Goal: Task Accomplishment & Management: Complete application form

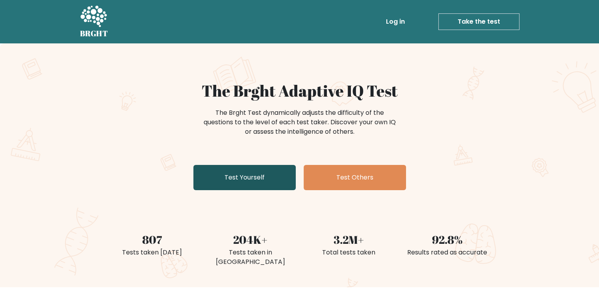
click at [271, 177] on link "Test Yourself" at bounding box center [245, 177] width 102 height 25
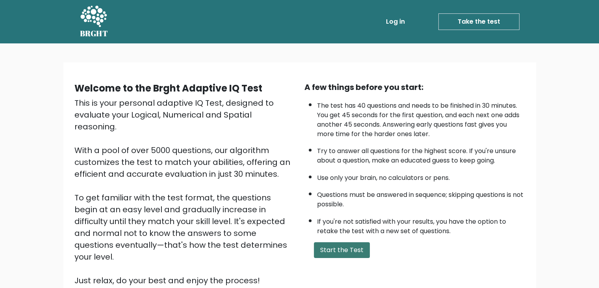
click at [324, 242] on button "Start the Test" at bounding box center [342, 250] width 56 height 16
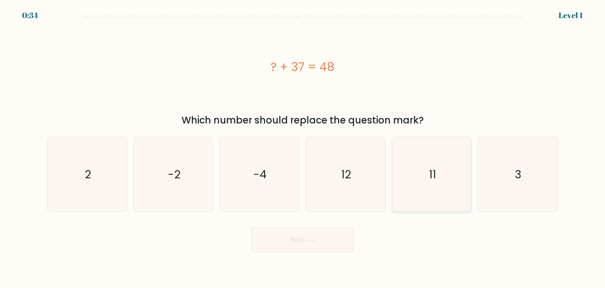
click at [453, 197] on icon "11" at bounding box center [432, 174] width 74 height 74
click at [303, 148] on input "e. 11" at bounding box center [303, 146] width 0 height 4
radio input "true"
click at [287, 251] on button "Next" at bounding box center [302, 239] width 102 height 25
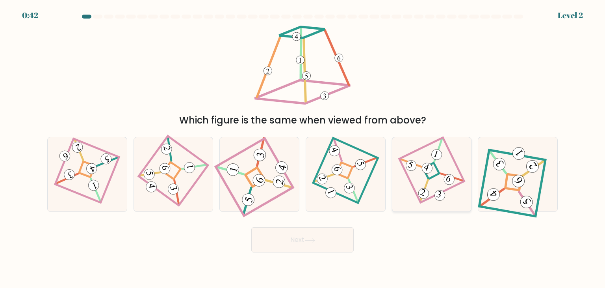
click at [428, 182] on 669 at bounding box center [424, 191] width 22 height 22
click at [303, 148] on input "e." at bounding box center [303, 146] width 0 height 4
radio input "true"
click at [320, 248] on button "Next" at bounding box center [302, 239] width 102 height 25
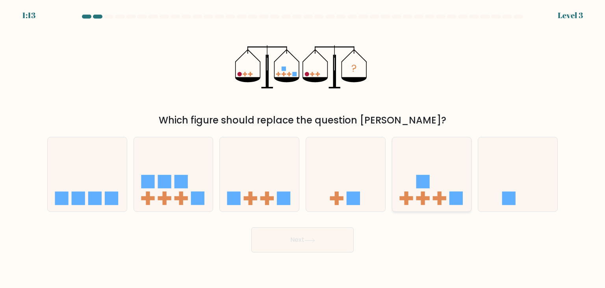
click at [452, 186] on icon at bounding box center [432, 173] width 79 height 65
click at [303, 148] on input "e." at bounding box center [303, 146] width 0 height 4
radio input "true"
click at [298, 236] on button "Next" at bounding box center [302, 239] width 102 height 25
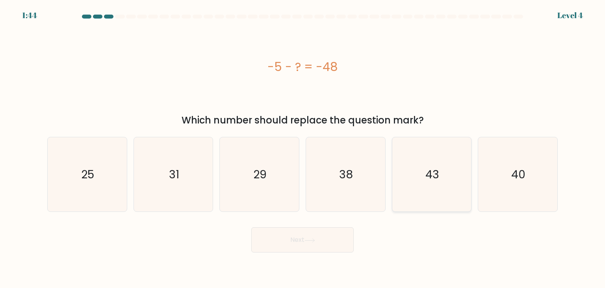
click at [436, 175] on text "43" at bounding box center [433, 174] width 14 height 16
click at [303, 148] on input "e. 43" at bounding box center [303, 146] width 0 height 4
radio input "true"
click at [311, 242] on icon at bounding box center [310, 240] width 11 height 4
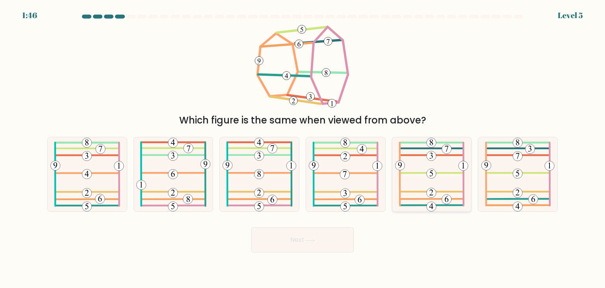
click at [428, 178] on icon at bounding box center [431, 174] width 73 height 74
click at [303, 148] on input "e." at bounding box center [303, 146] width 0 height 4
radio input "true"
click at [304, 245] on button "Next" at bounding box center [302, 239] width 102 height 25
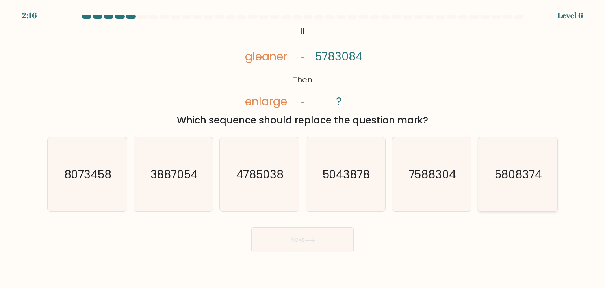
click at [481, 182] on icon "5808374" at bounding box center [518, 174] width 74 height 74
click at [303, 148] on input "f. 5808374" at bounding box center [303, 146] width 0 height 4
radio input "true"
click at [287, 188] on icon "4785038" at bounding box center [259, 174] width 74 height 74
click at [303, 148] on input "c. 4785038" at bounding box center [303, 146] width 0 height 4
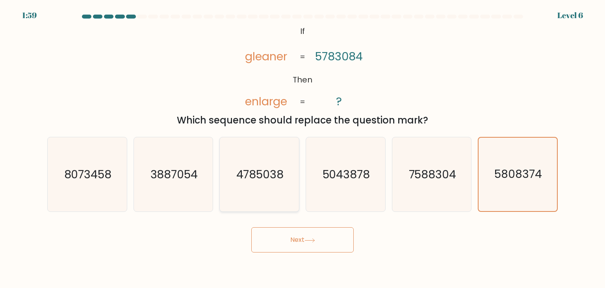
radio input "true"
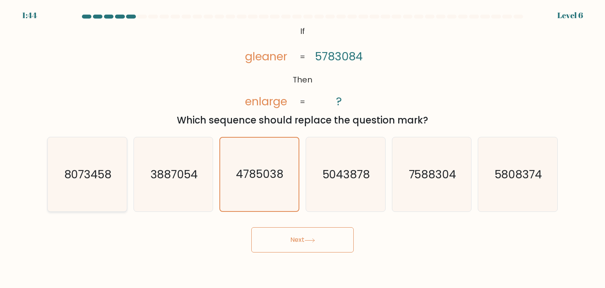
click at [104, 188] on icon "8073458" at bounding box center [87, 174] width 74 height 74
click at [303, 148] on input "a. 8073458" at bounding box center [303, 146] width 0 height 4
radio input "true"
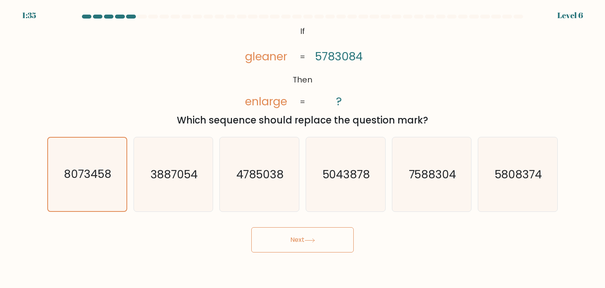
click at [298, 239] on button "Next" at bounding box center [302, 239] width 102 height 25
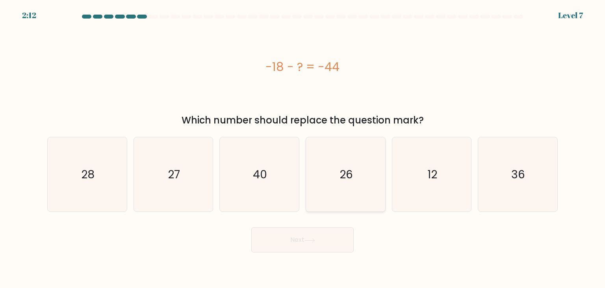
click at [334, 181] on icon "26" at bounding box center [346, 174] width 74 height 74
click at [303, 148] on input "d. 26" at bounding box center [303, 146] width 0 height 4
radio input "true"
click at [314, 242] on icon at bounding box center [310, 240] width 11 height 4
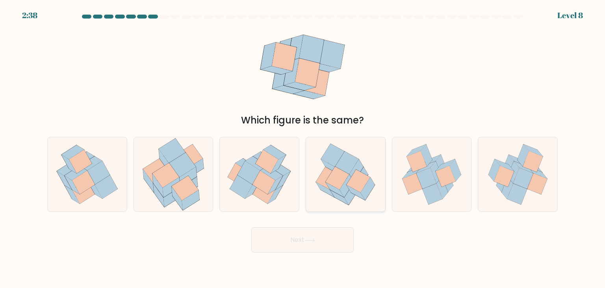
click at [353, 173] on icon at bounding box center [357, 170] width 14 height 23
click at [303, 148] on input "d." at bounding box center [303, 146] width 0 height 4
radio input "true"
click at [315, 236] on button "Next" at bounding box center [302, 239] width 102 height 25
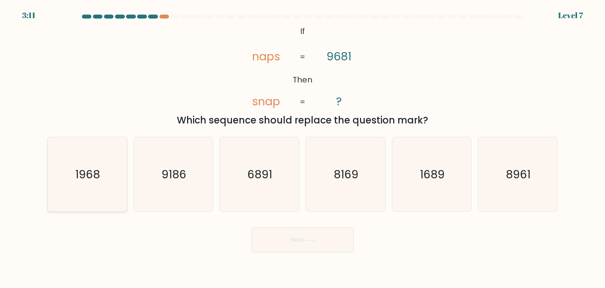
click at [104, 168] on icon "1968" at bounding box center [87, 174] width 74 height 74
click at [303, 148] on input "a. 1968" at bounding box center [303, 146] width 0 height 4
radio input "true"
click at [306, 237] on button "Next" at bounding box center [302, 239] width 102 height 25
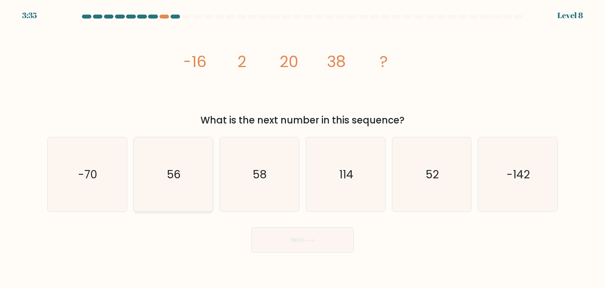
click at [147, 188] on icon "56" at bounding box center [173, 174] width 74 height 74
click at [303, 148] on input "b. 56" at bounding box center [303, 146] width 0 height 4
radio input "true"
click at [272, 237] on button "Next" at bounding box center [302, 239] width 102 height 25
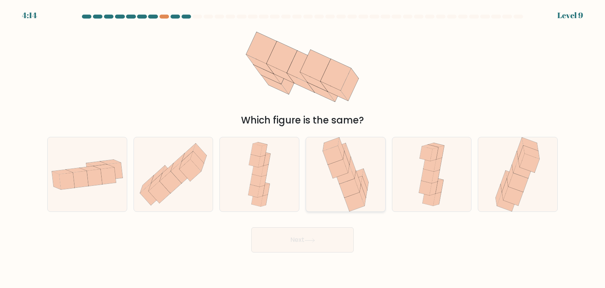
click at [345, 174] on icon at bounding box center [345, 174] width 20 height 19
click at [303, 148] on input "d." at bounding box center [303, 146] width 0 height 4
radio input "true"
click at [333, 237] on button "Next" at bounding box center [302, 239] width 102 height 25
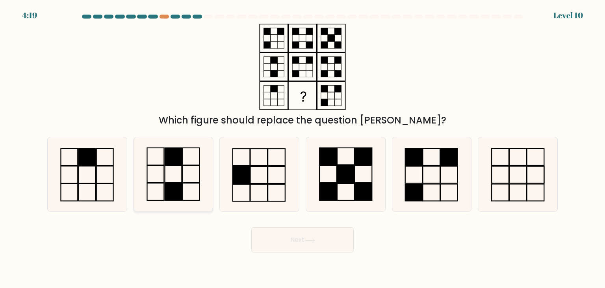
click at [155, 175] on icon at bounding box center [173, 174] width 74 height 74
click at [303, 148] on input "b." at bounding box center [303, 146] width 0 height 4
radio input "true"
click at [315, 238] on icon at bounding box center [310, 240] width 11 height 4
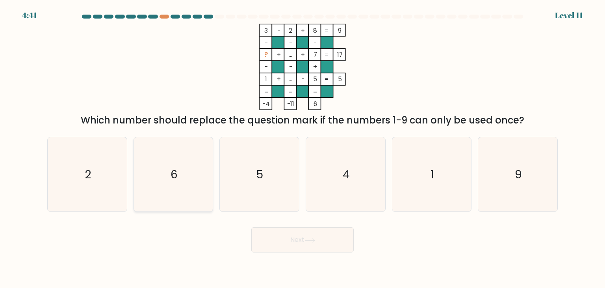
click at [197, 178] on icon "6" at bounding box center [173, 174] width 74 height 74
click at [303, 148] on input "b. 6" at bounding box center [303, 146] width 0 height 4
radio input "true"
click at [336, 241] on button "Next" at bounding box center [302, 239] width 102 height 25
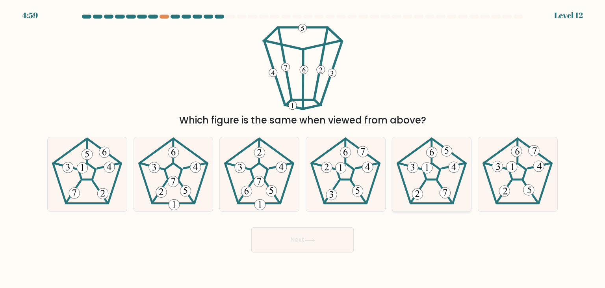
click at [444, 191] on 678 at bounding box center [445, 192] width 11 height 11
click at [303, 148] on input "e." at bounding box center [303, 146] width 0 height 4
radio input "true"
click at [286, 245] on button "Next" at bounding box center [302, 239] width 102 height 25
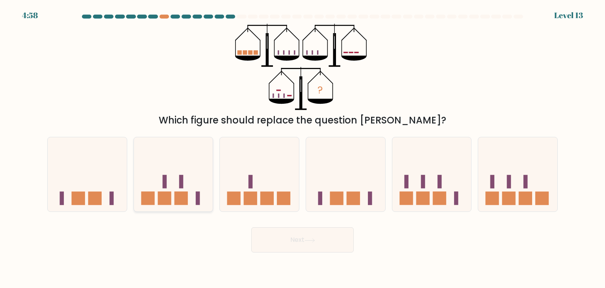
click at [175, 196] on rect at bounding box center [181, 198] width 13 height 13
click at [303, 148] on input "b." at bounding box center [303, 146] width 0 height 4
radio input "true"
click at [266, 199] on rect at bounding box center [267, 198] width 13 height 13
click at [303, 148] on input "c." at bounding box center [303, 146] width 0 height 4
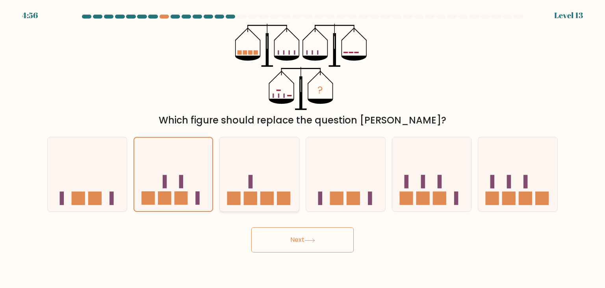
radio input "true"
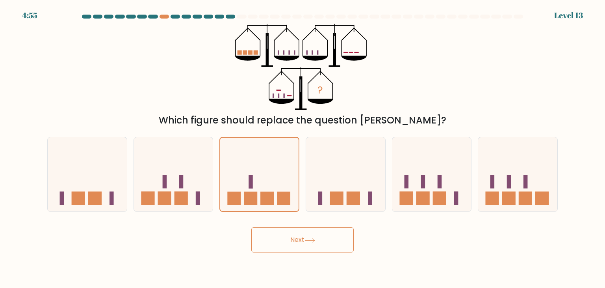
click at [297, 236] on button "Next" at bounding box center [302, 239] width 102 height 25
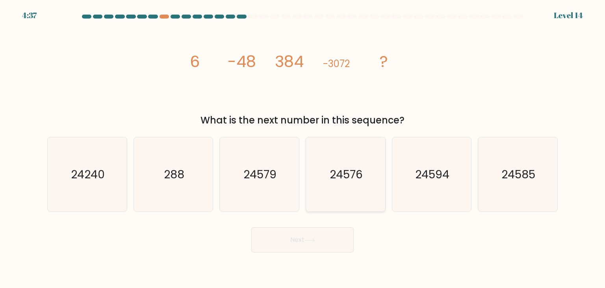
click at [367, 188] on icon "24576" at bounding box center [346, 174] width 74 height 74
click at [303, 148] on input "d. 24576" at bounding box center [303, 146] width 0 height 4
radio input "true"
click at [318, 240] on button "Next" at bounding box center [302, 239] width 102 height 25
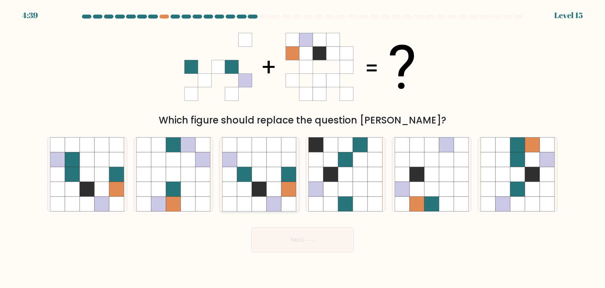
click at [253, 191] on icon at bounding box center [259, 189] width 15 height 15
click at [303, 148] on input "c." at bounding box center [303, 146] width 0 height 4
radio input "true"
click at [315, 242] on icon at bounding box center [310, 240] width 11 height 4
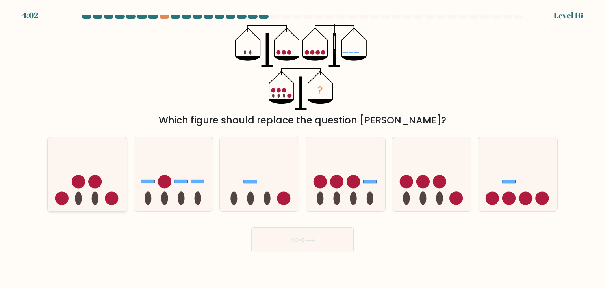
click at [76, 196] on ellipse at bounding box center [78, 198] width 7 height 13
click at [303, 148] on input "a." at bounding box center [303, 146] width 0 height 4
radio input "true"
click at [309, 244] on button "Next" at bounding box center [302, 239] width 102 height 25
click at [318, 238] on button "Next" at bounding box center [302, 239] width 102 height 25
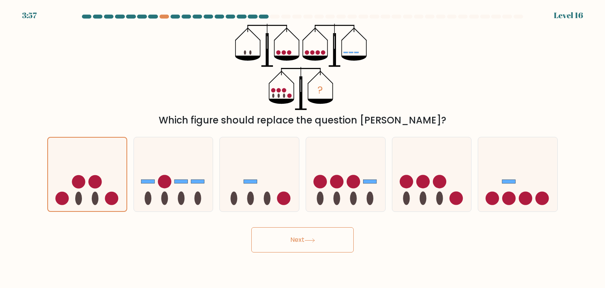
click at [318, 238] on button "Next" at bounding box center [302, 239] width 102 height 25
drag, startPoint x: 318, startPoint y: 238, endPoint x: 421, endPoint y: 243, distance: 103.8
click at [421, 243] on div "Next" at bounding box center [303, 236] width 520 height 31
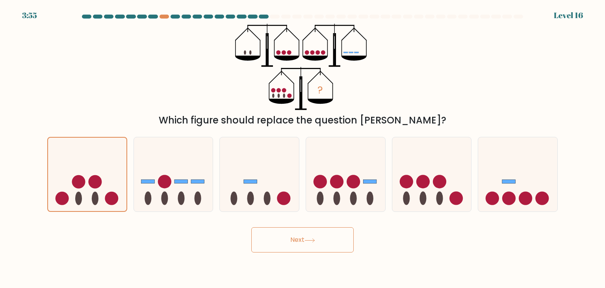
click at [319, 239] on button "Next" at bounding box center [302, 239] width 102 height 25
click at [81, 166] on icon at bounding box center [87, 174] width 78 height 65
click at [303, 148] on input "a." at bounding box center [303, 146] width 0 height 4
click at [81, 166] on icon at bounding box center [87, 174] width 78 height 65
click at [303, 148] on input "a." at bounding box center [303, 146] width 0 height 4
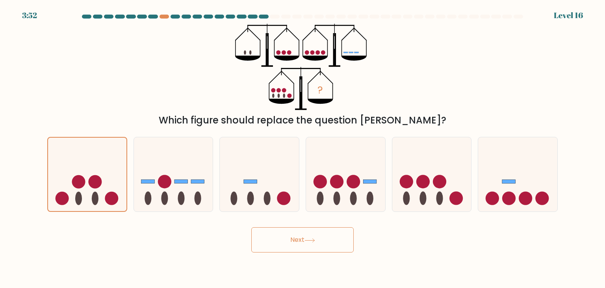
click at [290, 238] on button "Next" at bounding box center [302, 239] width 102 height 25
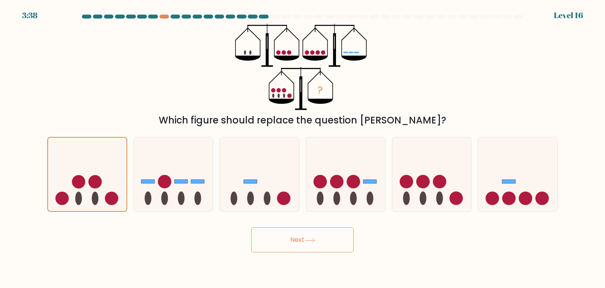
click at [287, 247] on button "Next" at bounding box center [302, 239] width 102 height 25
click at [288, 247] on button "Next" at bounding box center [302, 239] width 102 height 25
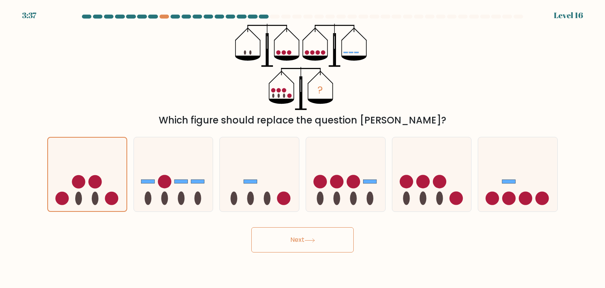
click at [288, 247] on button "Next" at bounding box center [302, 239] width 102 height 25
click at [132, 205] on div "b." at bounding box center [173, 174] width 86 height 75
click at [182, 200] on ellipse at bounding box center [181, 198] width 7 height 13
click at [303, 148] on input "b." at bounding box center [303, 146] width 0 height 4
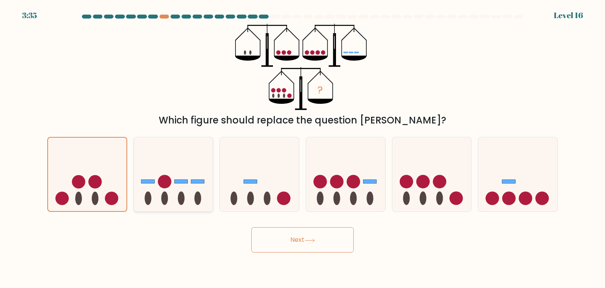
radio input "true"
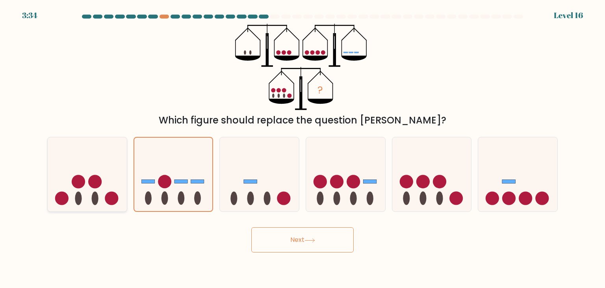
click at [102, 197] on icon at bounding box center [87, 173] width 79 height 65
click at [303, 148] on input "a." at bounding box center [303, 146] width 0 height 4
radio input "true"
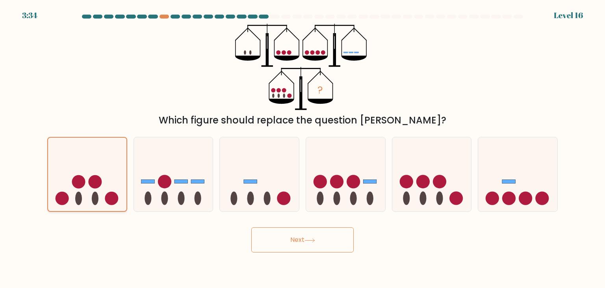
click at [102, 197] on icon at bounding box center [87, 174] width 78 height 65
click at [303, 148] on input "a." at bounding box center [303, 146] width 0 height 4
click at [451, 203] on icon at bounding box center [432, 173] width 79 height 65
click at [303, 148] on input "e." at bounding box center [303, 146] width 0 height 4
radio input "true"
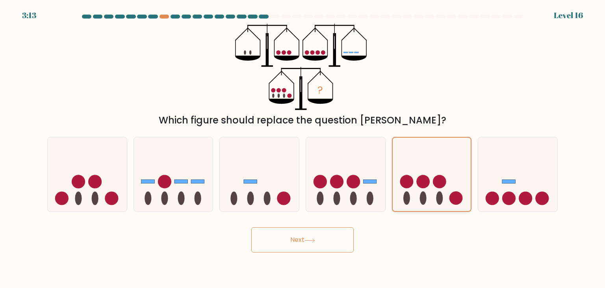
click at [431, 191] on icon at bounding box center [432, 174] width 78 height 65
click at [303, 148] on input "e." at bounding box center [303, 146] width 0 height 4
click at [297, 240] on button "Next" at bounding box center [302, 239] width 102 height 25
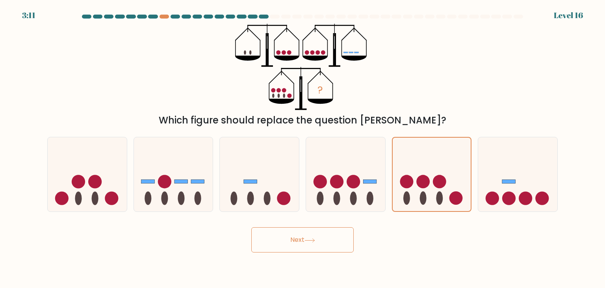
click at [297, 240] on button "Next" at bounding box center [302, 239] width 102 height 25
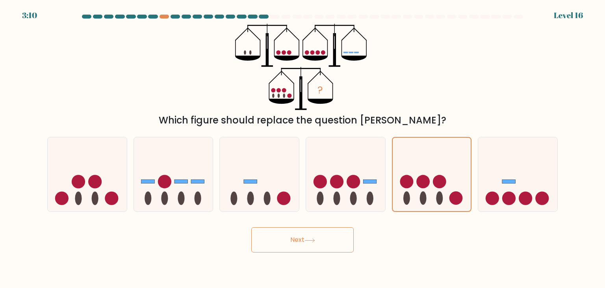
drag, startPoint x: 297, startPoint y: 240, endPoint x: 297, endPoint y: 235, distance: 5.5
click at [296, 245] on button "Next" at bounding box center [302, 239] width 102 height 25
drag, startPoint x: 297, startPoint y: 235, endPoint x: 298, endPoint y: 249, distance: 15.0
click at [297, 251] on button "Next" at bounding box center [302, 239] width 102 height 25
click at [303, 240] on button "Next" at bounding box center [302, 239] width 102 height 25
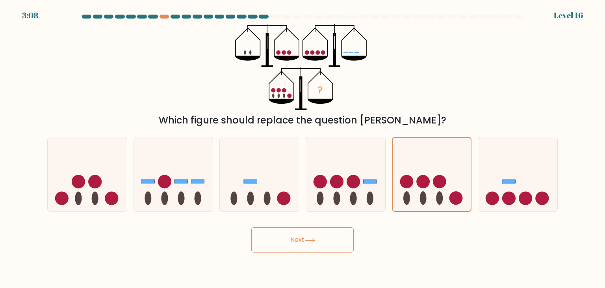
click at [303, 238] on button "Next" at bounding box center [302, 239] width 102 height 25
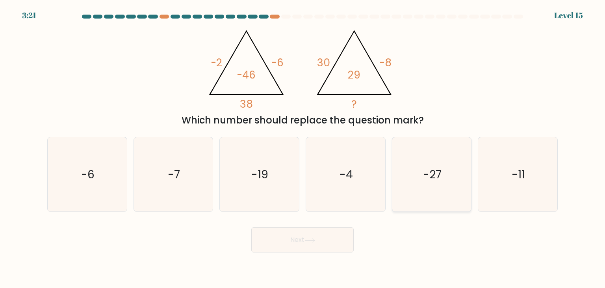
click at [418, 177] on icon "-27" at bounding box center [432, 174] width 74 height 74
click at [303, 148] on input "e. -27" at bounding box center [303, 146] width 0 height 4
radio input "true"
click at [317, 245] on button "Next" at bounding box center [302, 239] width 102 height 25
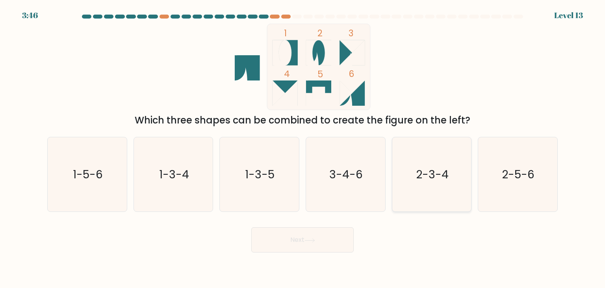
click at [430, 186] on icon "2-3-4" at bounding box center [432, 174] width 74 height 74
click at [303, 148] on input "e. 2-3-4" at bounding box center [303, 146] width 0 height 4
radio input "true"
click at [512, 178] on text "2-5-6" at bounding box center [519, 174] width 33 height 16
click at [303, 148] on input "f. 2-5-6" at bounding box center [303, 146] width 0 height 4
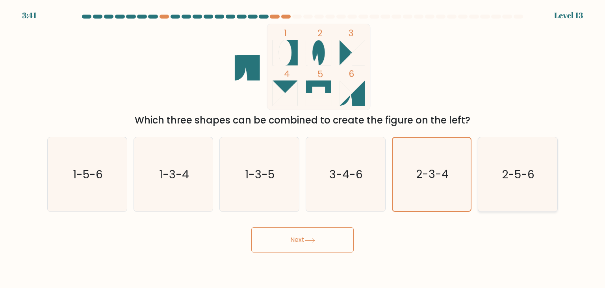
radio input "true"
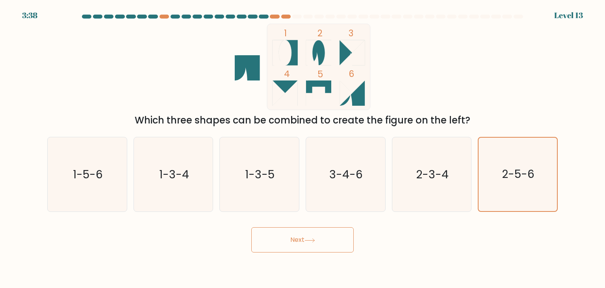
click at [279, 243] on button "Next" at bounding box center [302, 239] width 102 height 25
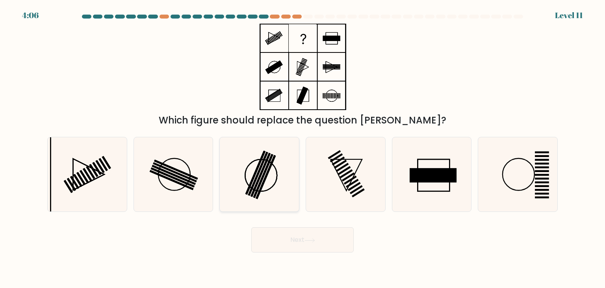
click at [282, 188] on icon at bounding box center [259, 174] width 74 height 74
click at [303, 148] on input "c." at bounding box center [303, 146] width 0 height 4
radio input "true"
click at [306, 240] on button "Next" at bounding box center [302, 239] width 102 height 25
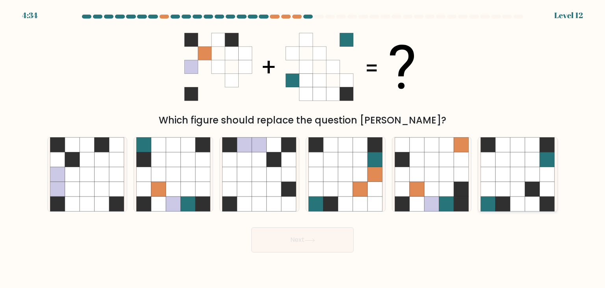
click at [505, 209] on icon at bounding box center [503, 204] width 15 height 15
click at [303, 148] on input "f." at bounding box center [303, 146] width 0 height 4
radio input "true"
click at [277, 239] on button "Next" at bounding box center [302, 239] width 102 height 25
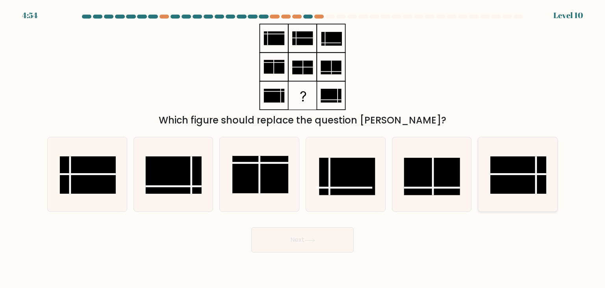
click at [531, 177] on rect at bounding box center [519, 174] width 56 height 37
click at [303, 148] on input "f." at bounding box center [303, 146] width 0 height 4
radio input "true"
click at [318, 241] on button "Next" at bounding box center [302, 239] width 102 height 25
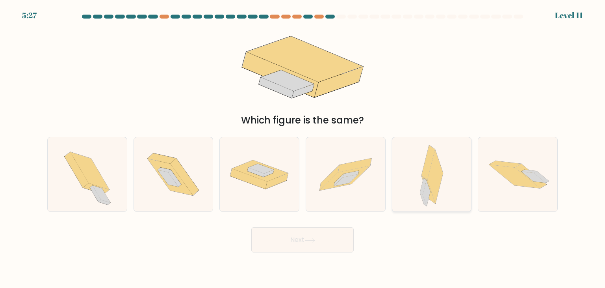
click at [434, 183] on icon at bounding box center [436, 176] width 16 height 54
click at [303, 148] on input "e." at bounding box center [303, 146] width 0 height 4
radio input "true"
click at [289, 240] on button "Next" at bounding box center [302, 239] width 102 height 25
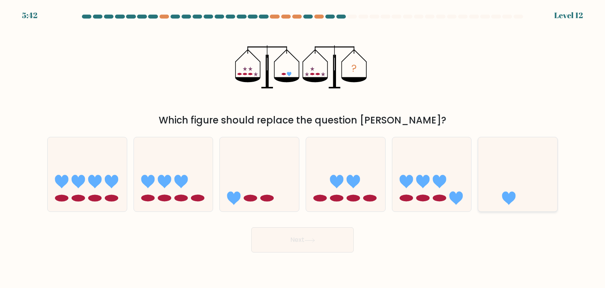
click at [527, 193] on icon at bounding box center [517, 173] width 79 height 65
click at [303, 148] on input "f." at bounding box center [303, 146] width 0 height 4
radio input "true"
click at [281, 205] on icon at bounding box center [259, 173] width 79 height 65
click at [303, 148] on input "c." at bounding box center [303, 146] width 0 height 4
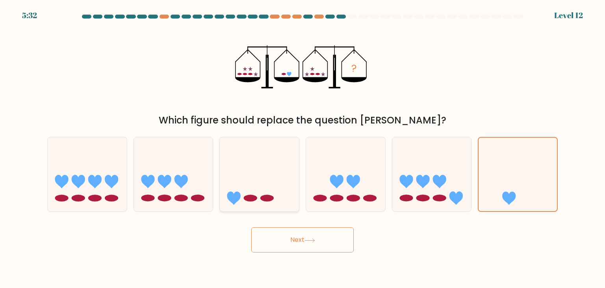
radio input "true"
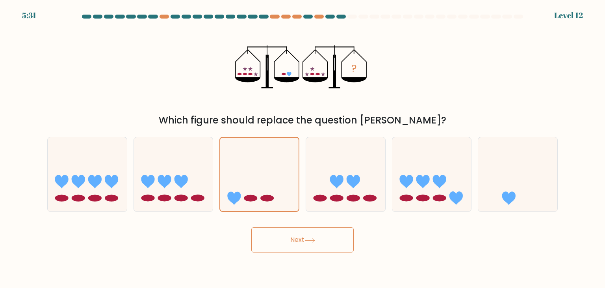
click at [311, 238] on icon at bounding box center [310, 240] width 11 height 4
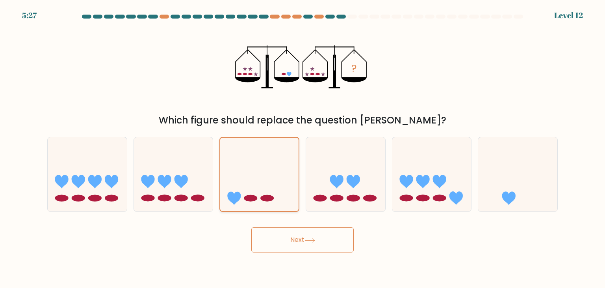
click at [273, 199] on ellipse at bounding box center [267, 197] width 13 height 7
click at [303, 148] on input "c." at bounding box center [303, 146] width 0 height 4
click at [492, 186] on icon at bounding box center [517, 173] width 79 height 65
click at [303, 148] on input "f." at bounding box center [303, 146] width 0 height 4
radio input "true"
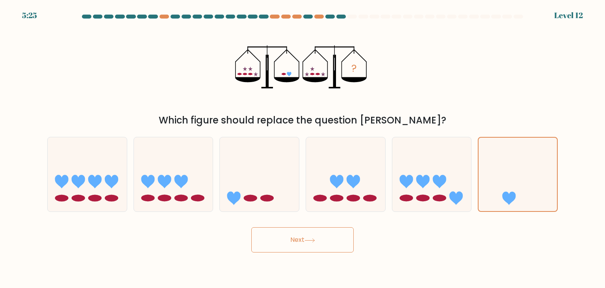
click at [293, 244] on button "Next" at bounding box center [302, 239] width 102 height 25
drag, startPoint x: 260, startPoint y: 183, endPoint x: 315, endPoint y: 235, distance: 75.8
click at [261, 186] on icon at bounding box center [259, 173] width 79 height 65
click at [303, 148] on input "c." at bounding box center [303, 146] width 0 height 4
radio input "true"
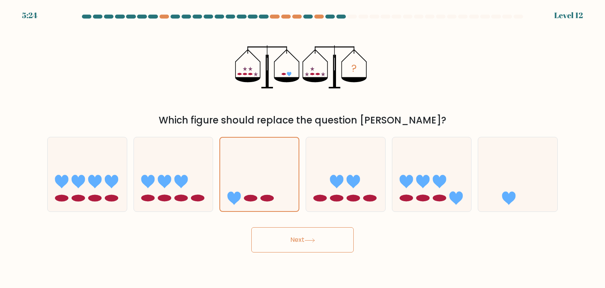
click at [312, 233] on button "Next" at bounding box center [302, 239] width 102 height 25
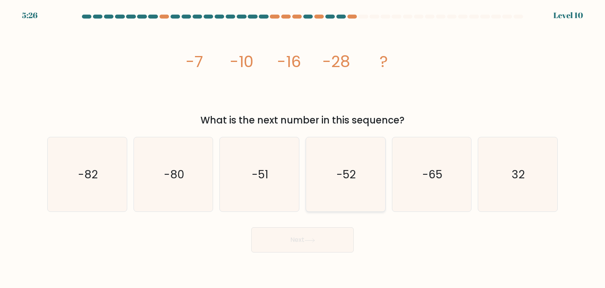
click at [365, 181] on icon "-52" at bounding box center [346, 174] width 74 height 74
click at [303, 148] on input "d. -52" at bounding box center [303, 146] width 0 height 4
radio input "true"
click at [523, 181] on text "32" at bounding box center [518, 174] width 13 height 16
click at [303, 148] on input "f. 32" at bounding box center [303, 146] width 0 height 4
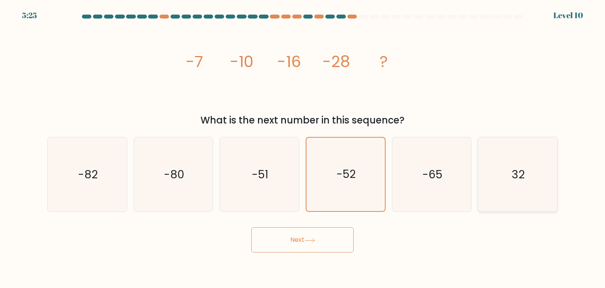
radio input "true"
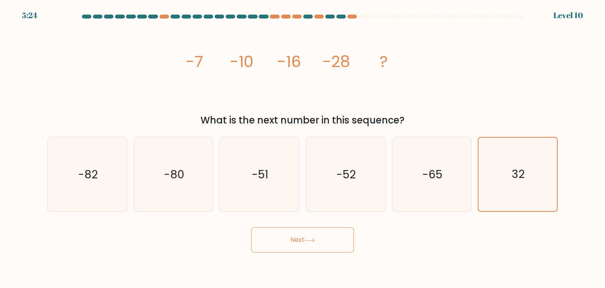
click at [294, 248] on button "Next" at bounding box center [302, 239] width 102 height 25
click at [525, 201] on icon "32" at bounding box center [517, 174] width 73 height 73
click at [303, 148] on input "f. 32" at bounding box center [303, 146] width 0 height 4
click at [328, 236] on button "Next" at bounding box center [302, 239] width 102 height 25
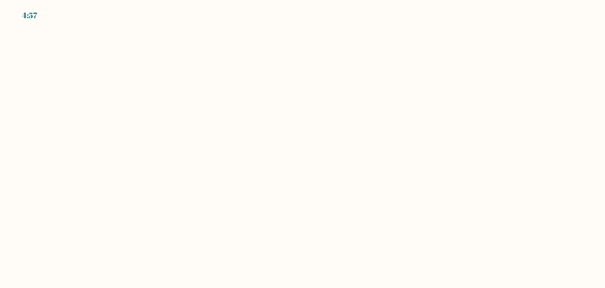
click at [197, 96] on body "4:57" at bounding box center [302, 144] width 605 height 288
click at [138, 24] on body "4:52" at bounding box center [302, 144] width 605 height 288
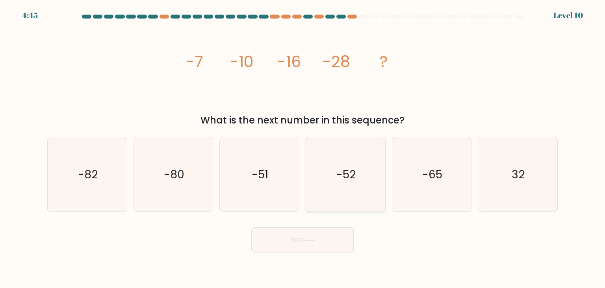
click at [368, 175] on icon "-52" at bounding box center [346, 174] width 74 height 74
click at [303, 148] on input "d. -52" at bounding box center [303, 146] width 0 height 4
radio input "true"
click at [313, 203] on icon "-52" at bounding box center [345, 174] width 73 height 73
click at [303, 148] on input "d. -52" at bounding box center [303, 146] width 0 height 4
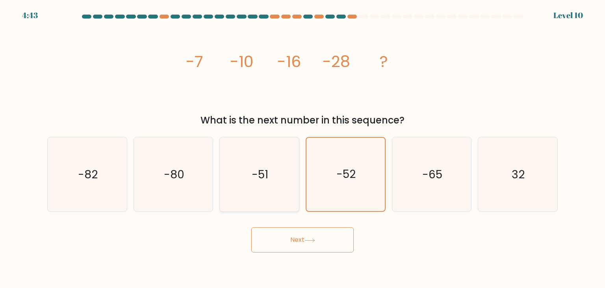
click at [276, 197] on icon "-51" at bounding box center [259, 174] width 74 height 74
click at [303, 148] on input "c. -51" at bounding box center [303, 146] width 0 height 4
radio input "true"
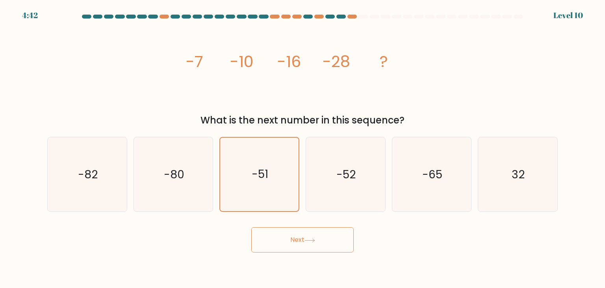
click at [302, 233] on button "Next" at bounding box center [302, 239] width 102 height 25
click at [361, 155] on icon "-52" at bounding box center [346, 174] width 74 height 74
click at [303, 148] on input "d. -52" at bounding box center [303, 146] width 0 height 4
radio input "true"
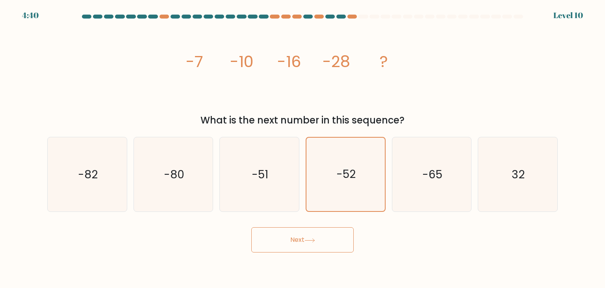
drag, startPoint x: 330, startPoint y: 227, endPoint x: 329, endPoint y: 234, distance: 6.4
click at [329, 231] on div "Next" at bounding box center [303, 236] width 520 height 31
click at [329, 235] on button "Next" at bounding box center [302, 239] width 102 height 25
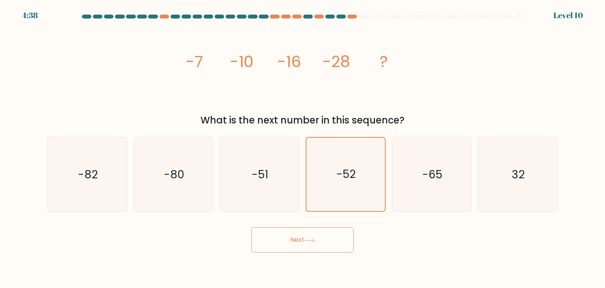
click at [329, 240] on button "Next" at bounding box center [302, 239] width 102 height 25
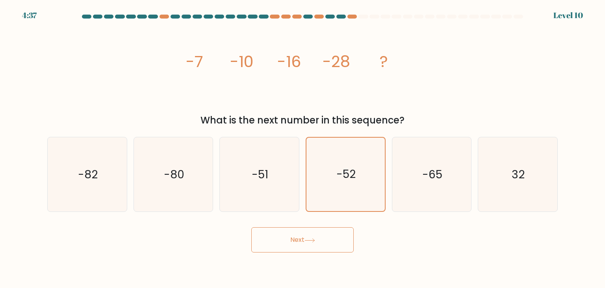
click at [329, 240] on button "Next" at bounding box center [302, 239] width 102 height 25
drag, startPoint x: 329, startPoint y: 240, endPoint x: 328, endPoint y: 250, distance: 10.0
click at [328, 250] on button "Next" at bounding box center [302, 239] width 102 height 25
drag, startPoint x: 328, startPoint y: 250, endPoint x: 325, endPoint y: 268, distance: 18.8
click at [326, 270] on body "4:37 Level 10" at bounding box center [302, 144] width 605 height 288
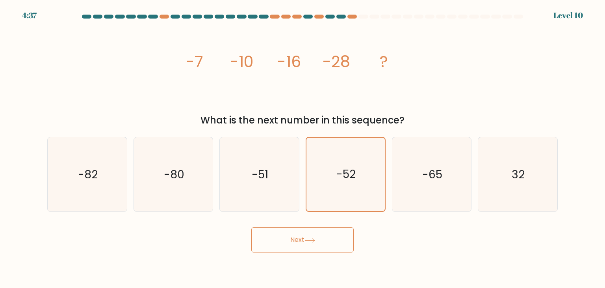
click at [325, 268] on body "4:37 Level 10" at bounding box center [302, 144] width 605 height 288
drag, startPoint x: 325, startPoint y: 264, endPoint x: 321, endPoint y: 248, distance: 16.5
click at [325, 264] on body "4:36 Level 10" at bounding box center [302, 144] width 605 height 288
click at [320, 225] on div "Next" at bounding box center [303, 236] width 520 height 31
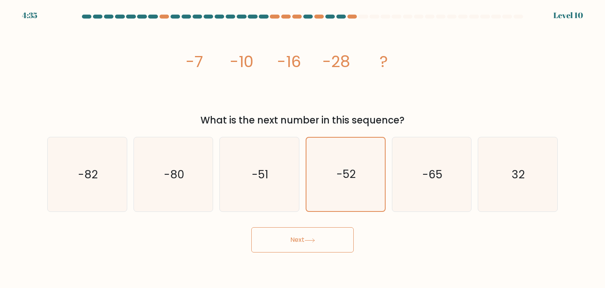
click at [316, 242] on button "Next" at bounding box center [302, 239] width 102 height 25
drag, startPoint x: 316, startPoint y: 242, endPoint x: 255, endPoint y: 198, distance: 75.4
click at [296, 225] on div "Next" at bounding box center [303, 236] width 520 height 31
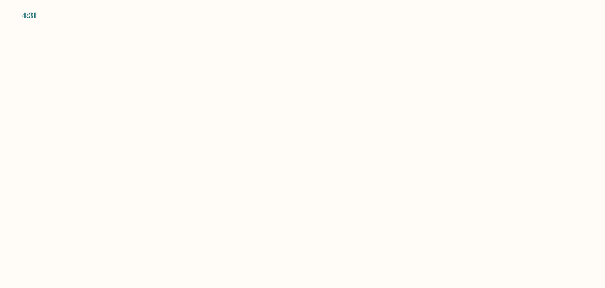
click at [184, 167] on body "4:31" at bounding box center [302, 144] width 605 height 288
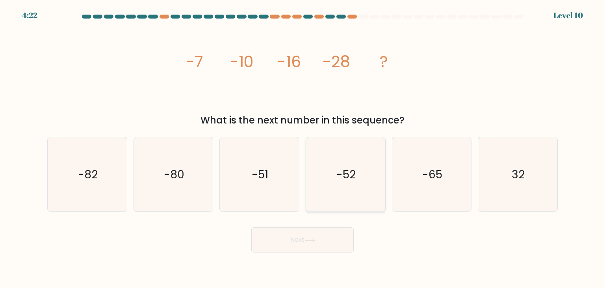
click at [343, 156] on icon "-52" at bounding box center [346, 174] width 74 height 74
click at [303, 148] on input "d. -52" at bounding box center [303, 146] width 0 height 4
radio input "true"
click at [311, 229] on button "Next" at bounding box center [302, 239] width 102 height 25
click at [311, 231] on button "Next" at bounding box center [302, 239] width 102 height 25
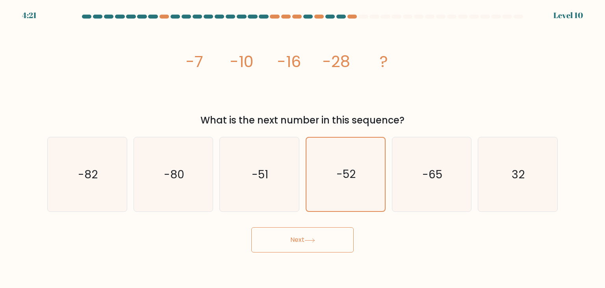
click at [311, 231] on button "Next" at bounding box center [302, 239] width 102 height 25
click at [251, 227] on button "Next" at bounding box center [302, 239] width 102 height 25
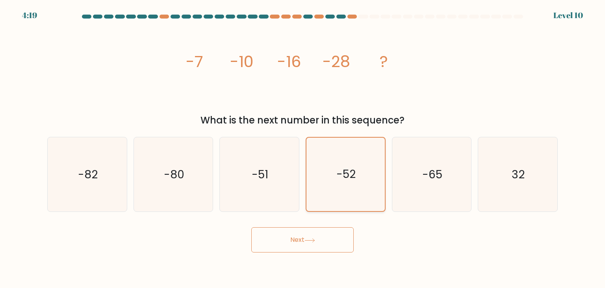
click at [251, 227] on button "Next" at bounding box center [302, 239] width 102 height 25
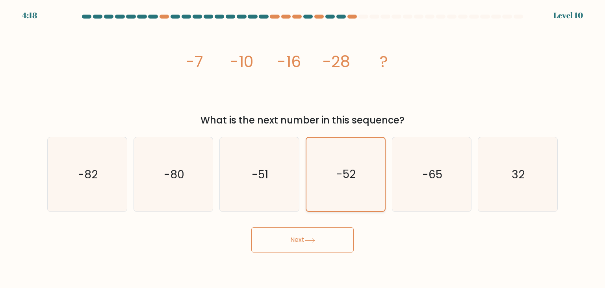
click at [251, 227] on button "Next" at bounding box center [302, 239] width 102 height 25
click at [522, 15] on div at bounding box center [518, 17] width 9 height 4
click at [335, 248] on button "Next" at bounding box center [302, 239] width 102 height 25
click at [333, 245] on button "Next" at bounding box center [302, 239] width 102 height 25
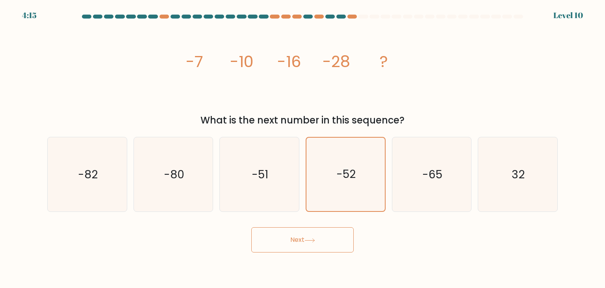
click at [333, 245] on button "Next" at bounding box center [302, 239] width 102 height 25
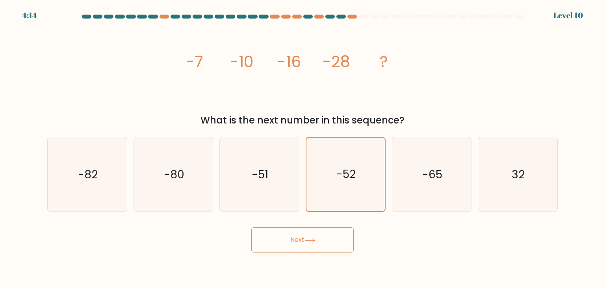
click at [333, 245] on button "Next" at bounding box center [302, 239] width 102 height 25
click at [332, 244] on button "Next" at bounding box center [302, 239] width 102 height 25
click at [332, 243] on button "Next" at bounding box center [302, 239] width 102 height 25
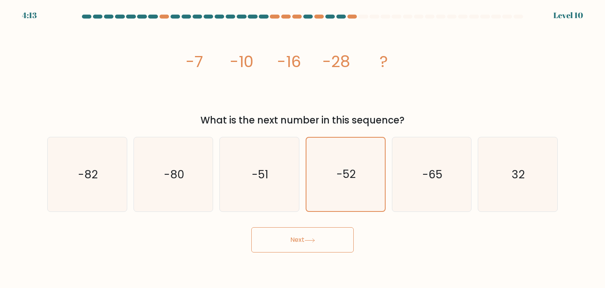
click at [332, 243] on button "Next" at bounding box center [302, 239] width 102 height 25
click at [371, 182] on icon "-52" at bounding box center [346, 174] width 74 height 74
click at [303, 148] on input "d. -52" at bounding box center [303, 146] width 0 height 4
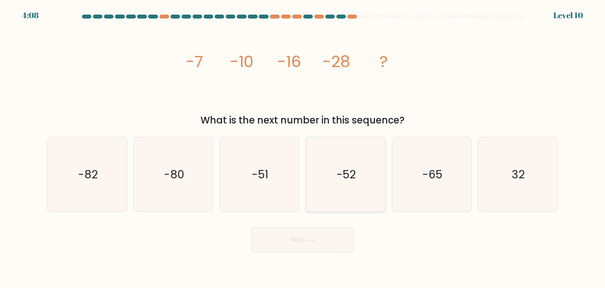
radio input "true"
click at [297, 235] on button "Next" at bounding box center [302, 239] width 102 height 25
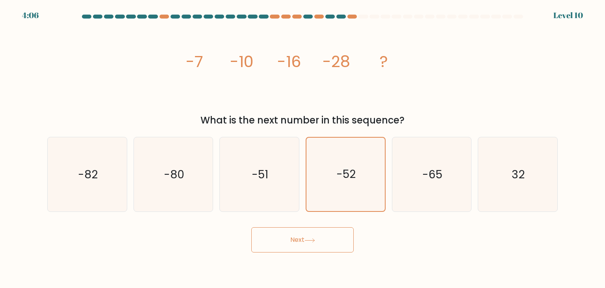
click at [297, 235] on button "Next" at bounding box center [302, 239] width 102 height 25
click at [297, 237] on button "Next" at bounding box center [302, 239] width 102 height 25
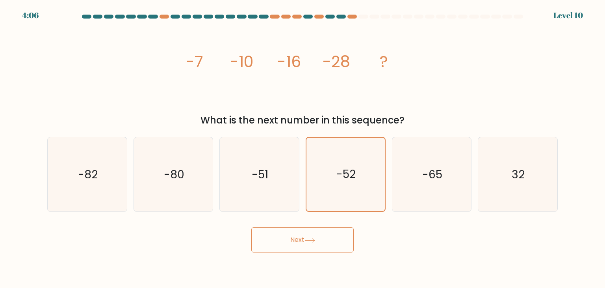
click at [297, 237] on button "Next" at bounding box center [302, 239] width 102 height 25
drag, startPoint x: 297, startPoint y: 237, endPoint x: 296, endPoint y: 242, distance: 4.7
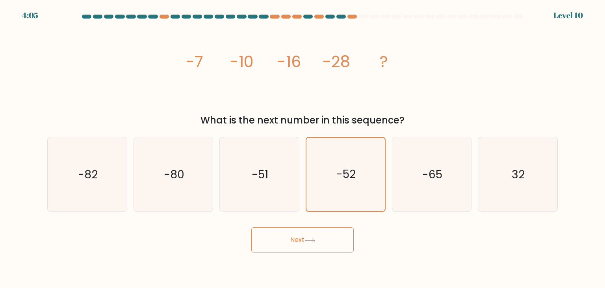
click at [296, 242] on button "Next" at bounding box center [302, 239] width 102 height 25
click at [296, 241] on button "Next" at bounding box center [302, 239] width 102 height 25
drag, startPoint x: 296, startPoint y: 241, endPoint x: 201, endPoint y: 186, distance: 109.7
click at [296, 242] on button "Next" at bounding box center [302, 239] width 102 height 25
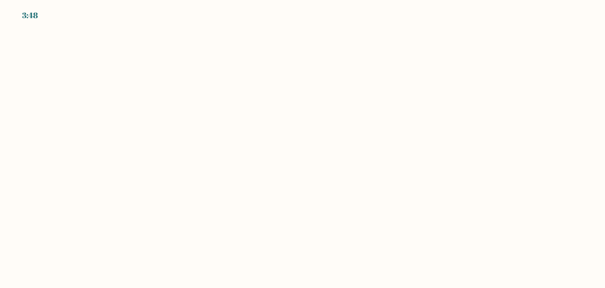
click at [298, 111] on body "3:48" at bounding box center [302, 144] width 605 height 288
click at [136, 16] on div "3:39" at bounding box center [302, 10] width 605 height 21
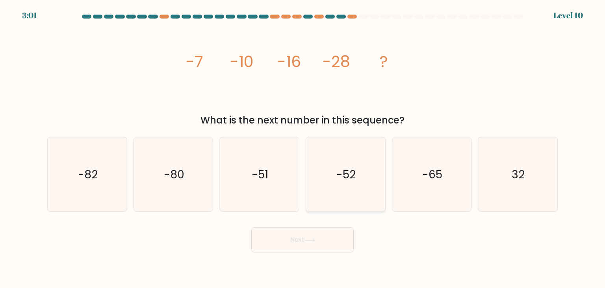
drag, startPoint x: 361, startPoint y: 192, endPoint x: 359, endPoint y: 196, distance: 4.9
click at [361, 192] on icon "-52" at bounding box center [346, 174] width 74 height 74
click at [303, 148] on input "d. -52" at bounding box center [303, 146] width 0 height 4
radio input "true"
click at [302, 226] on div "Next" at bounding box center [303, 236] width 520 height 31
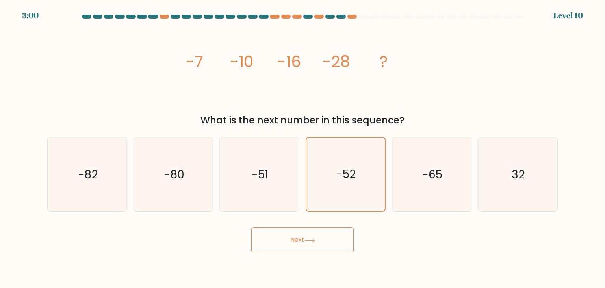
click at [300, 235] on button "Next" at bounding box center [302, 239] width 102 height 25
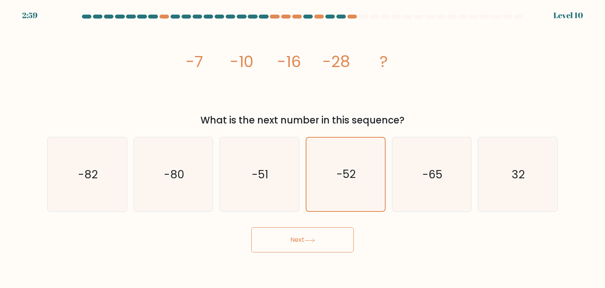
drag, startPoint x: 300, startPoint y: 235, endPoint x: 303, endPoint y: 239, distance: 4.3
click at [300, 236] on button "Next" at bounding box center [302, 239] width 102 height 25
click at [301, 246] on button "Next" at bounding box center [302, 239] width 102 height 25
drag, startPoint x: 301, startPoint y: 246, endPoint x: 289, endPoint y: 223, distance: 25.7
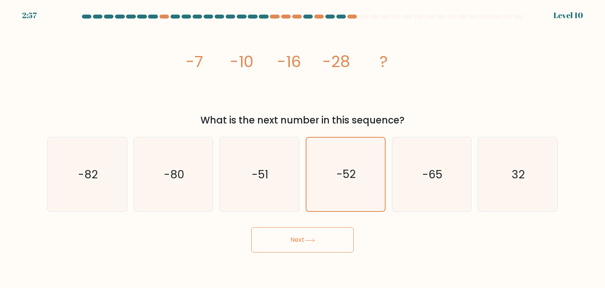
click at [301, 243] on button "Next" at bounding box center [302, 239] width 102 height 25
click at [251, 227] on button "Next" at bounding box center [302, 239] width 102 height 25
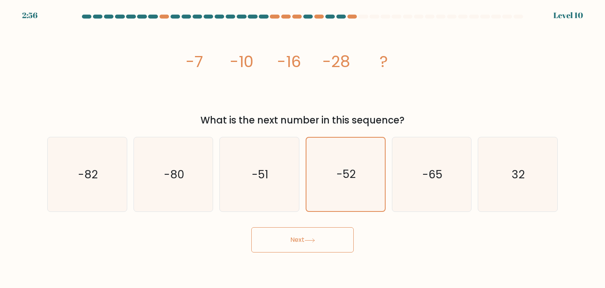
click at [251, 227] on button "Next" at bounding box center [302, 239] width 102 height 25
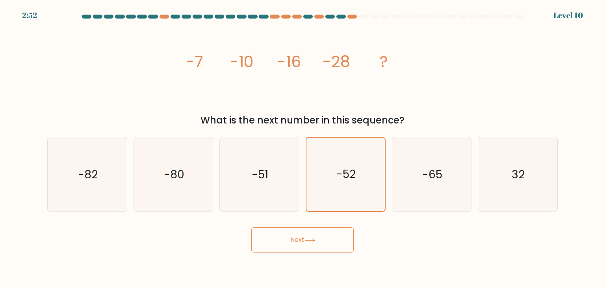
drag, startPoint x: 290, startPoint y: 239, endPoint x: 293, endPoint y: 242, distance: 4.2
click at [293, 242] on button "Next" at bounding box center [302, 239] width 102 height 25
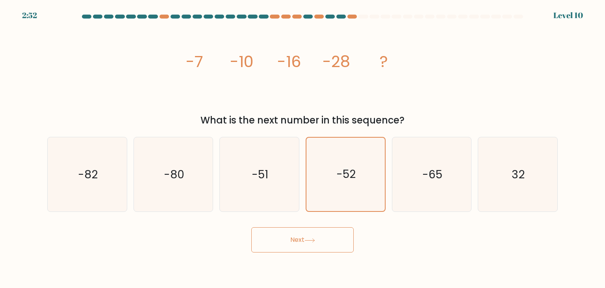
click at [293, 242] on button "Next" at bounding box center [302, 239] width 102 height 25
click at [284, 241] on button "Next" at bounding box center [302, 239] width 102 height 25
click at [284, 242] on button "Next" at bounding box center [302, 239] width 102 height 25
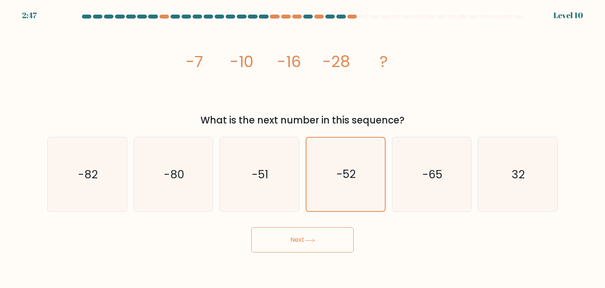
click at [284, 242] on button "Next" at bounding box center [302, 239] width 102 height 25
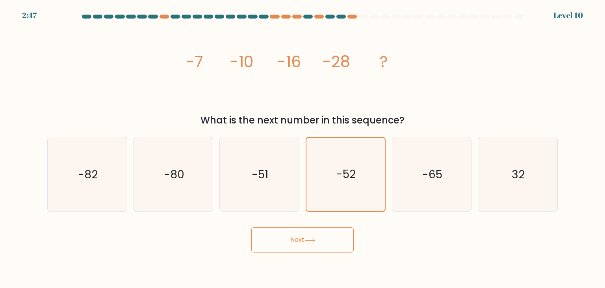
click at [284, 242] on button "Next" at bounding box center [302, 239] width 102 height 25
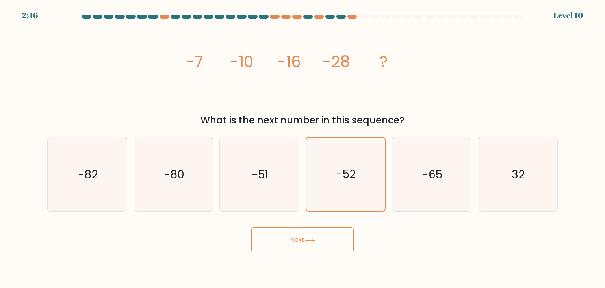
click at [283, 244] on button "Next" at bounding box center [302, 239] width 102 height 25
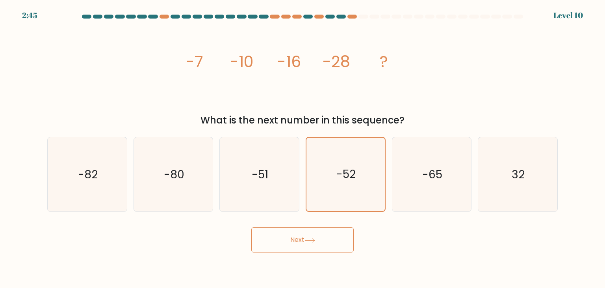
click at [283, 244] on button "Next" at bounding box center [302, 239] width 102 height 25
click at [315, 239] on icon at bounding box center [309, 240] width 9 height 4
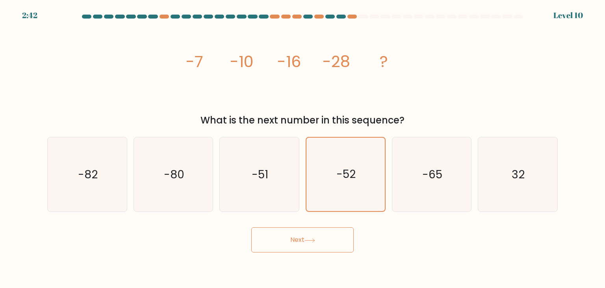
click at [315, 239] on icon at bounding box center [309, 240] width 9 height 4
click at [318, 233] on button "Next" at bounding box center [302, 239] width 102 height 25
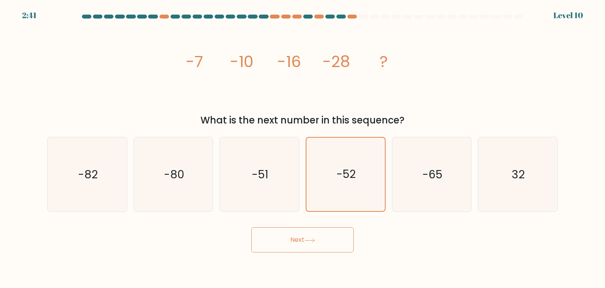
click at [318, 233] on button "Next" at bounding box center [302, 239] width 102 height 25
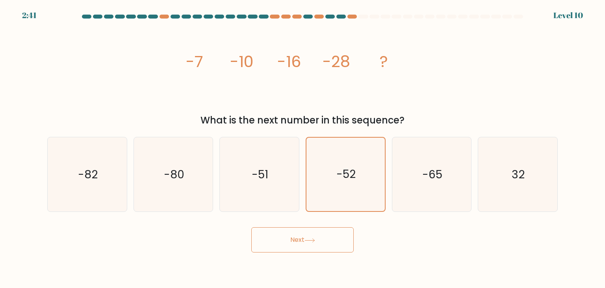
click at [318, 233] on button "Next" at bounding box center [302, 239] width 102 height 25
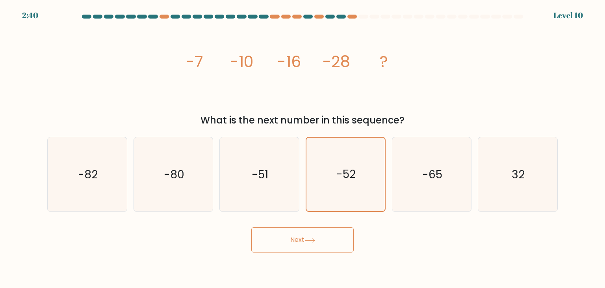
click at [318, 233] on button "Next" at bounding box center [302, 239] width 102 height 25
click at [359, 17] on div at bounding box center [363, 17] width 9 height 4
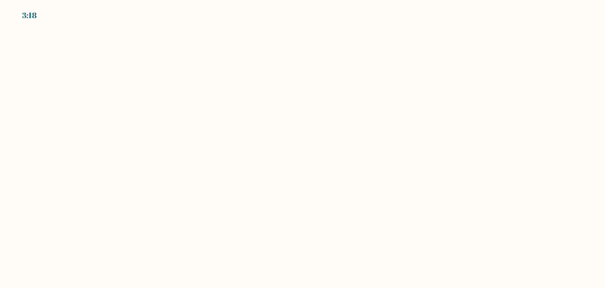
click at [100, 64] on body "3:18" at bounding box center [302, 144] width 605 height 288
click at [100, 64] on body "3:17" at bounding box center [302, 144] width 605 height 288
click at [102, 64] on body "3:17" at bounding box center [302, 144] width 605 height 288
click at [104, 64] on body "3:17" at bounding box center [302, 144] width 605 height 288
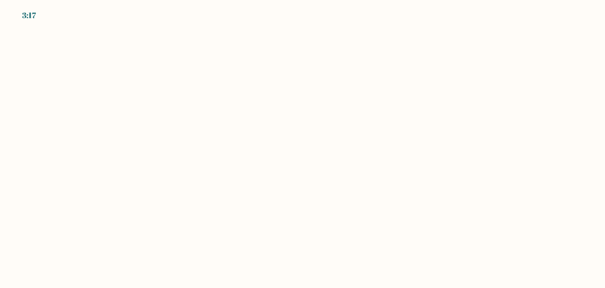
drag, startPoint x: 104, startPoint y: 59, endPoint x: 40, endPoint y: 1, distance: 86.2
click at [97, 54] on body "3:17" at bounding box center [302, 144] width 605 height 288
click at [354, 176] on body "2:51" at bounding box center [302, 144] width 605 height 288
drag, startPoint x: 352, startPoint y: 174, endPoint x: 106, endPoint y: 10, distance: 296.1
click at [346, 170] on body "2:51" at bounding box center [302, 144] width 605 height 288
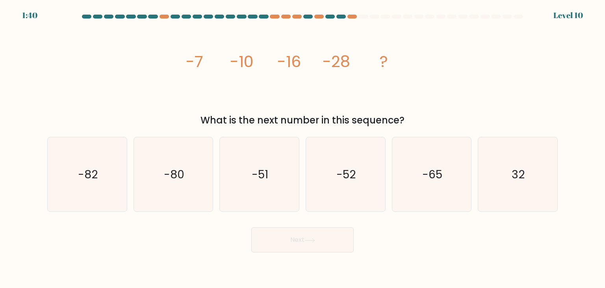
click at [266, 116] on div "What is the next number in this sequence?" at bounding box center [302, 120] width 501 height 14
click at [322, 181] on icon "-52" at bounding box center [346, 174] width 74 height 74
click at [303, 148] on input "d. -52" at bounding box center [303, 146] width 0 height 4
radio input "true"
click at [318, 237] on button "Next" at bounding box center [302, 239] width 102 height 25
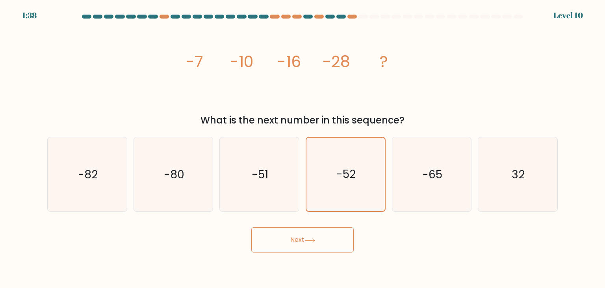
click at [318, 237] on button "Next" at bounding box center [302, 239] width 102 height 25
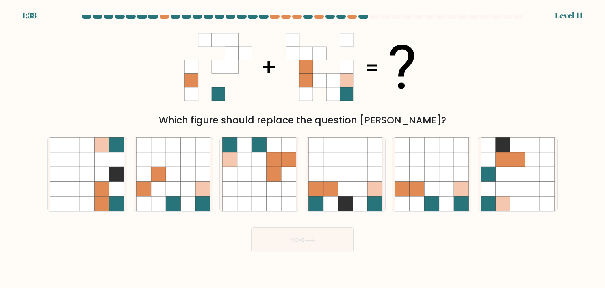
click at [318, 237] on button "Next" at bounding box center [302, 239] width 102 height 25
click at [392, 111] on div "Which figure should replace the question [PERSON_NAME]?" at bounding box center [303, 76] width 520 height 104
click at [283, 166] on icon at bounding box center [289, 159] width 15 height 15
click at [303, 148] on input "c." at bounding box center [303, 146] width 0 height 4
radio input "true"
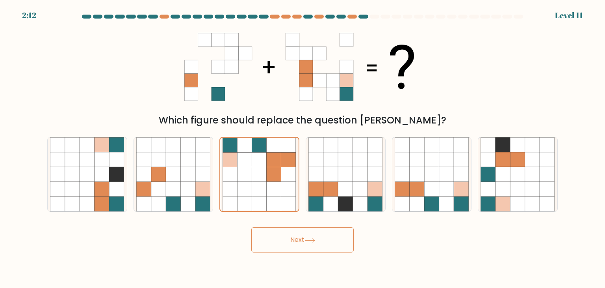
click at [317, 236] on button "Next" at bounding box center [302, 239] width 102 height 25
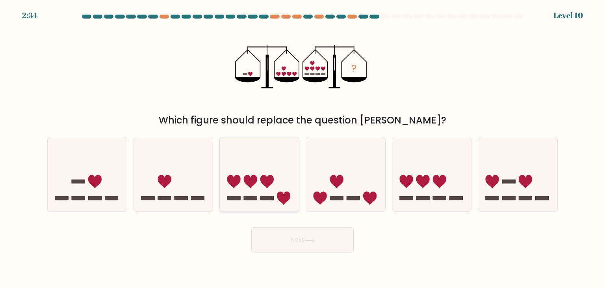
click at [265, 181] on icon at bounding box center [267, 181] width 13 height 13
click at [303, 148] on input "c." at bounding box center [303, 146] width 0 height 4
radio input "true"
click at [505, 174] on icon at bounding box center [517, 173] width 79 height 65
click at [303, 148] on input "f." at bounding box center [303, 146] width 0 height 4
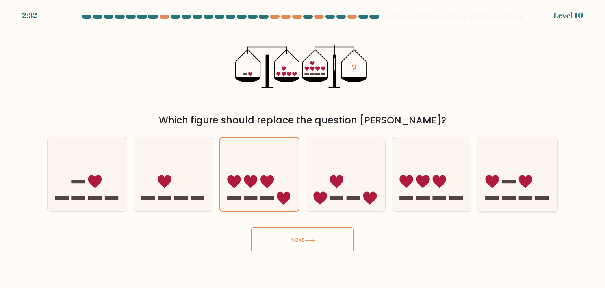
radio input "true"
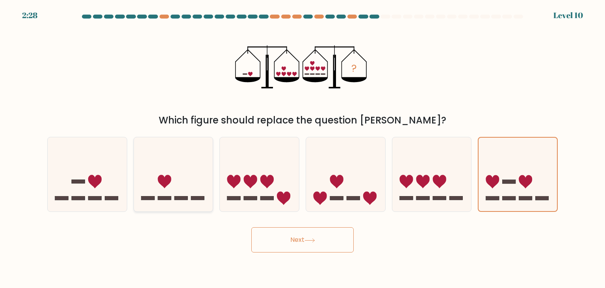
click at [188, 201] on icon at bounding box center [173, 173] width 79 height 65
click at [303, 148] on input "b." at bounding box center [303, 146] width 0 height 4
radio input "true"
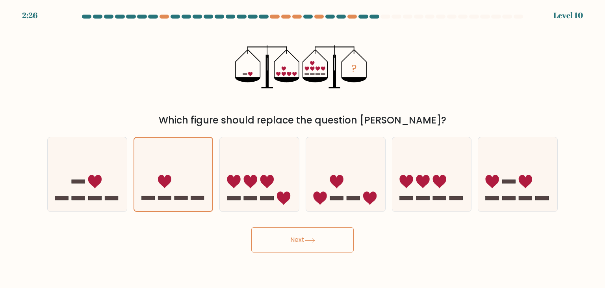
click at [298, 232] on button "Next" at bounding box center [302, 239] width 102 height 25
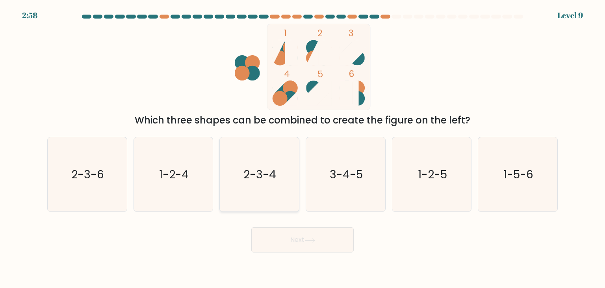
click at [259, 191] on icon "2-3-4" at bounding box center [259, 174] width 74 height 74
click at [303, 148] on input "c. 2-3-4" at bounding box center [303, 146] width 0 height 4
radio input "true"
click at [297, 234] on button "Next" at bounding box center [302, 239] width 102 height 25
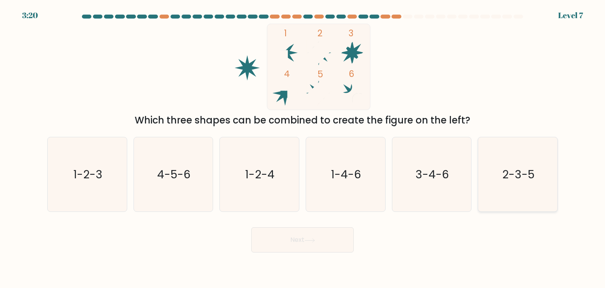
click at [514, 179] on text "2-3-5" at bounding box center [519, 174] width 32 height 16
click at [303, 148] on input "f. 2-3-5" at bounding box center [303, 146] width 0 height 4
radio input "true"
click at [346, 242] on button "Next" at bounding box center [302, 239] width 102 height 25
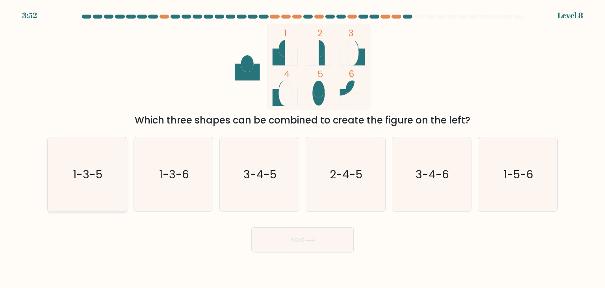
click at [117, 188] on icon "1-3-5" at bounding box center [87, 174] width 74 height 74
click at [303, 148] on input "a. 1-3-5" at bounding box center [303, 146] width 0 height 4
radio input "true"
click at [308, 241] on icon at bounding box center [310, 240] width 11 height 4
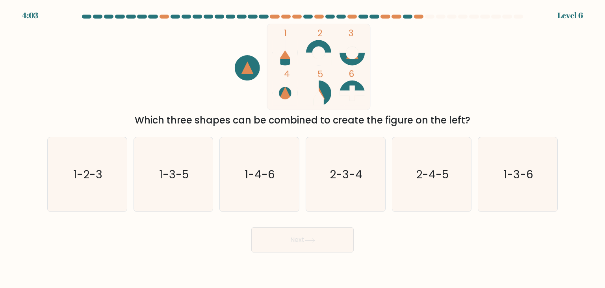
click at [339, 125] on div "Which three shapes can be combined to create the figure on the left?" at bounding box center [302, 120] width 501 height 14
drag, startPoint x: 342, startPoint y: 147, endPoint x: 345, endPoint y: 194, distance: 46.6
click at [343, 147] on icon "2-3-4" at bounding box center [346, 174] width 74 height 74
click at [303, 147] on input "d. 2-3-4" at bounding box center [303, 146] width 0 height 4
radio input "true"
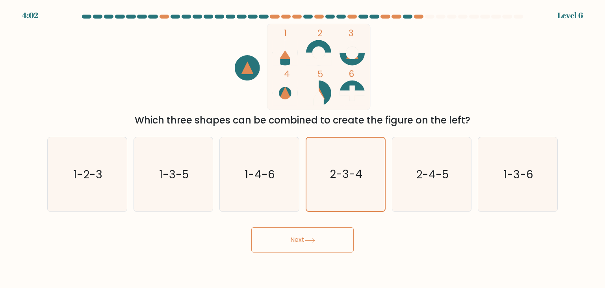
click at [328, 237] on button "Next" at bounding box center [302, 239] width 102 height 25
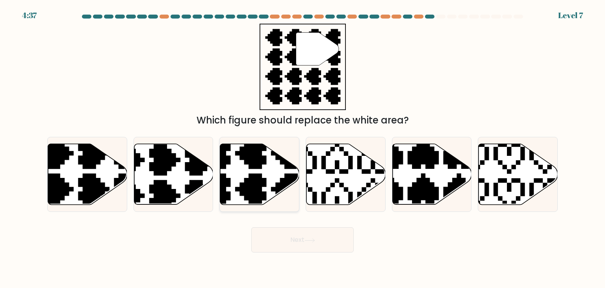
click at [256, 179] on icon at bounding box center [233, 206] width 139 height 139
click at [303, 148] on input "c." at bounding box center [303, 146] width 0 height 4
radio input "true"
click at [322, 242] on button "Next" at bounding box center [302, 239] width 102 height 25
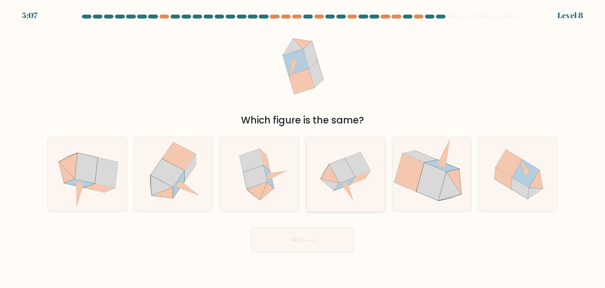
click at [335, 183] on icon at bounding box center [330, 185] width 19 height 12
click at [303, 148] on input "d." at bounding box center [303, 146] width 0 height 4
radio input "true"
click at [329, 236] on button "Next" at bounding box center [302, 239] width 102 height 25
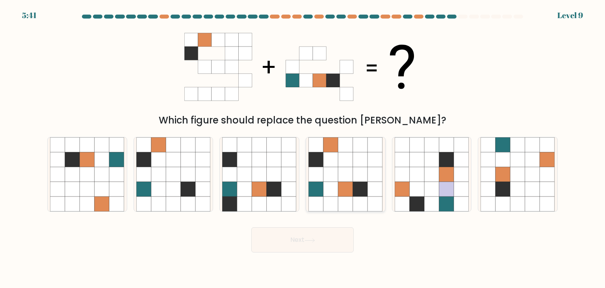
click at [347, 188] on icon at bounding box center [346, 189] width 15 height 15
click at [303, 148] on input "d." at bounding box center [303, 146] width 0 height 4
radio input "true"
click at [324, 238] on button "Next" at bounding box center [302, 239] width 102 height 25
click at [323, 240] on button "Next" at bounding box center [302, 239] width 102 height 25
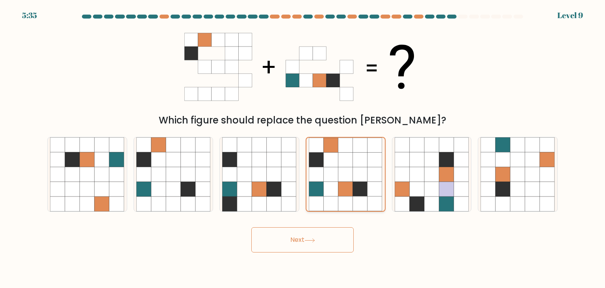
click at [337, 185] on icon at bounding box center [331, 189] width 15 height 15
click at [303, 148] on input "d." at bounding box center [303, 146] width 0 height 4
click at [320, 238] on button "Next" at bounding box center [302, 239] width 102 height 25
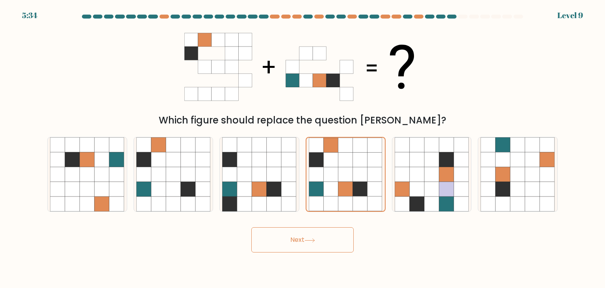
click at [320, 238] on button "Next" at bounding box center [302, 239] width 102 height 25
click at [391, 229] on div "Next" at bounding box center [303, 236] width 520 height 31
click at [362, 198] on icon at bounding box center [360, 203] width 15 height 15
click at [303, 148] on input "d." at bounding box center [303, 146] width 0 height 4
click at [322, 238] on button "Next" at bounding box center [302, 239] width 102 height 25
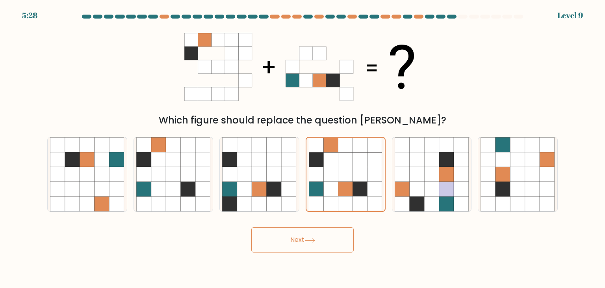
click at [322, 239] on button "Next" at bounding box center [302, 239] width 102 height 25
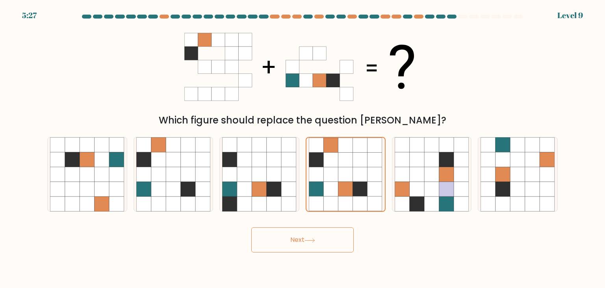
click at [322, 239] on button "Next" at bounding box center [302, 239] width 102 height 25
click at [331, 203] on icon at bounding box center [331, 203] width 15 height 15
click at [303, 148] on input "d." at bounding box center [303, 146] width 0 height 4
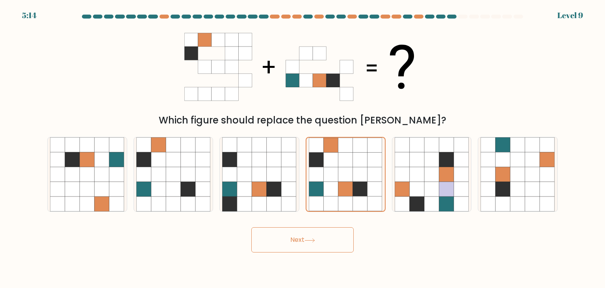
click at [316, 243] on button "Next" at bounding box center [302, 239] width 102 height 25
click at [316, 242] on button "Next" at bounding box center [302, 239] width 102 height 25
click at [315, 242] on icon at bounding box center [310, 240] width 11 height 4
click at [315, 240] on icon at bounding box center [310, 240] width 11 height 4
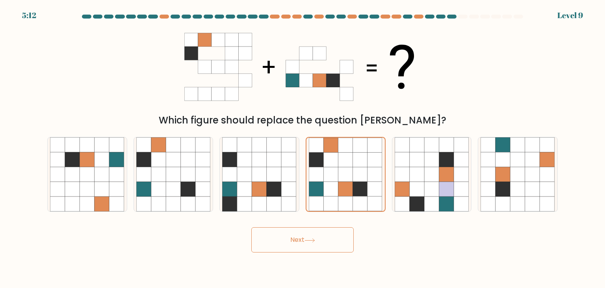
click at [315, 240] on icon at bounding box center [310, 240] width 11 height 4
click at [317, 240] on button "Next" at bounding box center [302, 239] width 102 height 25
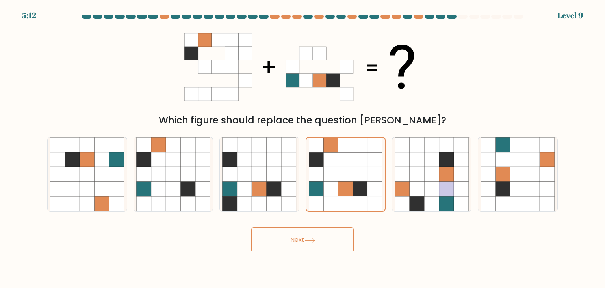
click at [317, 240] on button "Next" at bounding box center [302, 239] width 102 height 25
click at [334, 178] on icon at bounding box center [331, 174] width 15 height 15
click at [303, 148] on input "d." at bounding box center [303, 146] width 0 height 4
click at [302, 235] on button "Next" at bounding box center [302, 239] width 102 height 25
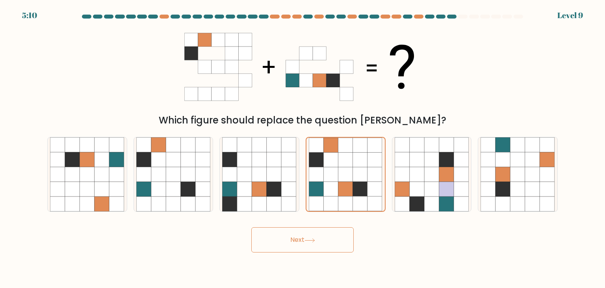
drag, startPoint x: 328, startPoint y: 182, endPoint x: 311, endPoint y: 232, distance: 52.8
click at [328, 188] on icon at bounding box center [331, 189] width 15 height 15
click at [303, 148] on input "d." at bounding box center [303, 146] width 0 height 4
click at [309, 238] on button "Next" at bounding box center [302, 239] width 102 height 25
drag, startPoint x: 329, startPoint y: 185, endPoint x: 310, endPoint y: 238, distance: 57.1
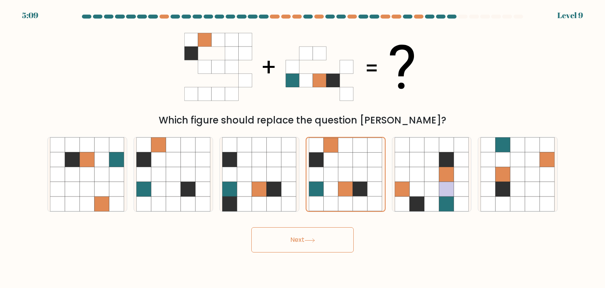
click at [329, 188] on icon at bounding box center [331, 189] width 15 height 15
click at [303, 148] on input "d." at bounding box center [303, 146] width 0 height 4
click at [306, 245] on button "Next" at bounding box center [302, 239] width 102 height 25
drag, startPoint x: 343, startPoint y: 181, endPoint x: 342, endPoint y: 185, distance: 4.5
click at [343, 183] on icon at bounding box center [345, 174] width 73 height 73
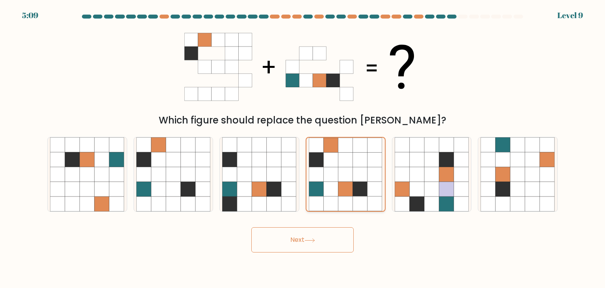
click at [303, 148] on input "d." at bounding box center [303, 146] width 0 height 4
drag, startPoint x: 315, startPoint y: 235, endPoint x: 329, endPoint y: 192, distance: 44.9
click at [315, 234] on button "Next" at bounding box center [302, 239] width 102 height 25
drag, startPoint x: 329, startPoint y: 192, endPoint x: 323, endPoint y: 217, distance: 26.1
click at [329, 195] on icon at bounding box center [331, 189] width 15 height 15
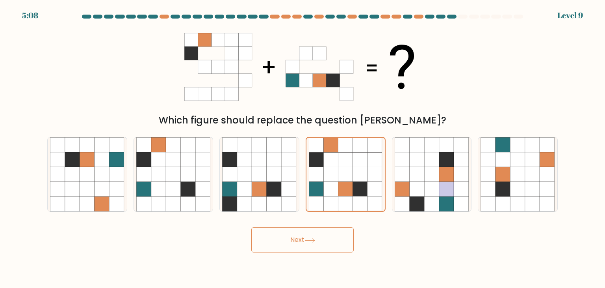
click at [303, 148] on input "d." at bounding box center [303, 146] width 0 height 4
drag, startPoint x: 315, startPoint y: 232, endPoint x: 328, endPoint y: 180, distance: 53.5
click at [315, 232] on button "Next" at bounding box center [302, 239] width 102 height 25
drag, startPoint x: 328, startPoint y: 180, endPoint x: 323, endPoint y: 207, distance: 26.8
click at [327, 190] on icon at bounding box center [345, 174] width 73 height 73
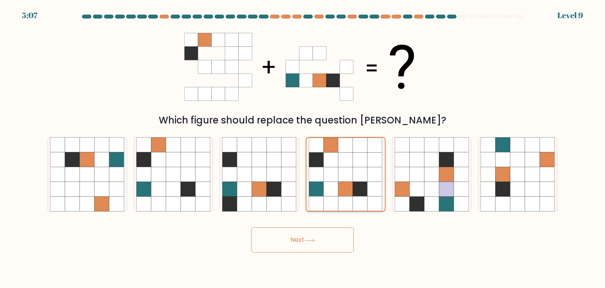
click at [303, 148] on input "d." at bounding box center [303, 146] width 0 height 4
click at [309, 243] on button "Next" at bounding box center [302, 239] width 102 height 25
drag, startPoint x: 325, startPoint y: 179, endPoint x: 325, endPoint y: 211, distance: 31.9
click at [326, 196] on icon at bounding box center [345, 174] width 73 height 73
click at [303, 148] on input "d." at bounding box center [303, 146] width 0 height 4
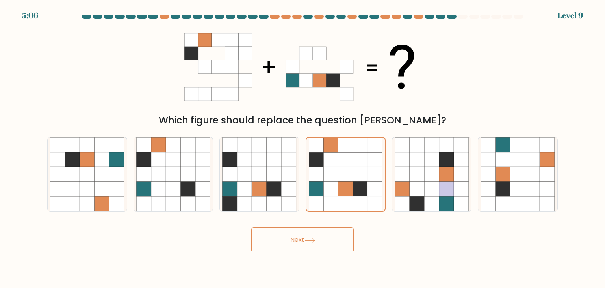
click at [311, 239] on icon at bounding box center [310, 240] width 11 height 4
click at [313, 240] on icon at bounding box center [310, 240] width 11 height 4
click at [147, 101] on div "Which figure should replace the question mark?" at bounding box center [303, 76] width 520 height 104
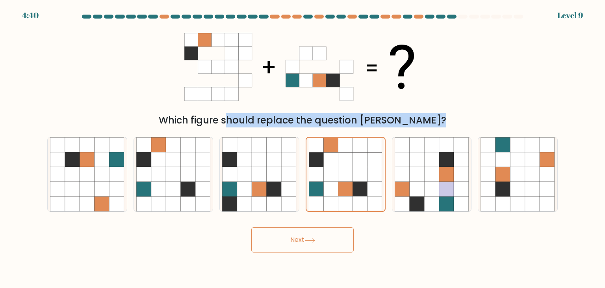
click at [147, 101] on div "Which figure should replace the question mark?" at bounding box center [303, 76] width 520 height 104
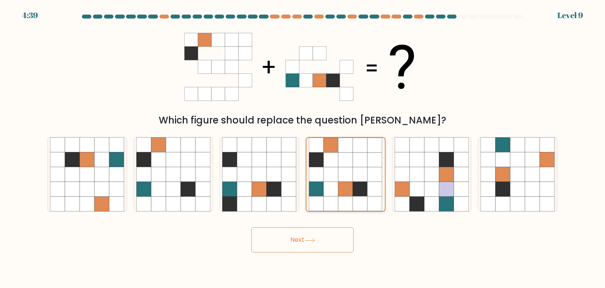
click at [372, 188] on icon at bounding box center [375, 189] width 15 height 15
click at [303, 148] on input "d." at bounding box center [303, 146] width 0 height 4
click at [308, 238] on icon at bounding box center [310, 240] width 11 height 4
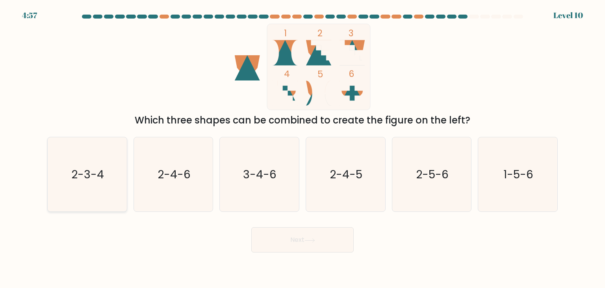
click at [57, 182] on icon "2-3-4" at bounding box center [87, 174] width 74 height 74
click at [303, 148] on input "a. 2-3-4" at bounding box center [303, 146] width 0 height 4
radio input "true"
click at [283, 242] on button "Next" at bounding box center [302, 239] width 102 height 25
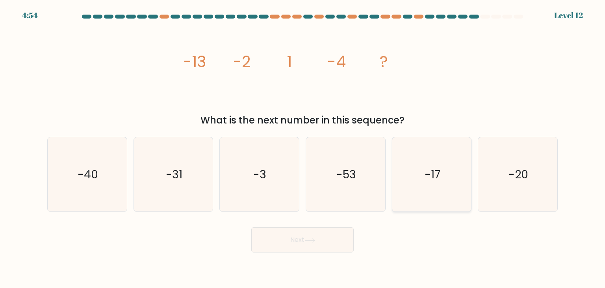
click at [406, 182] on icon "-17" at bounding box center [432, 174] width 74 height 74
click at [303, 148] on input "e. -17" at bounding box center [303, 146] width 0 height 4
radio input "true"
click at [325, 239] on button "Next" at bounding box center [302, 239] width 102 height 25
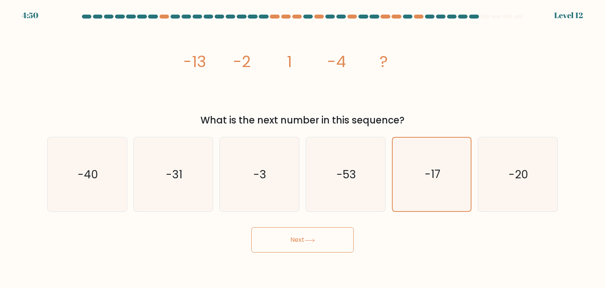
click at [325, 239] on button "Next" at bounding box center [302, 239] width 102 height 25
click at [407, 199] on icon "-17" at bounding box center [431, 174] width 73 height 73
click at [303, 148] on input "e. -17" at bounding box center [303, 146] width 0 height 4
click at [322, 240] on button "Next" at bounding box center [302, 239] width 102 height 25
click at [472, 223] on div "Next" at bounding box center [303, 236] width 520 height 31
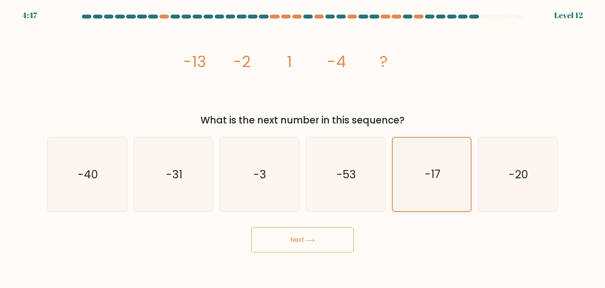
click at [440, 193] on icon "-17" at bounding box center [431, 174] width 73 height 73
click at [303, 148] on input "e. -17" at bounding box center [303, 146] width 0 height 4
click at [440, 193] on icon "-17" at bounding box center [431, 174] width 73 height 73
click at [303, 148] on input "e. -17" at bounding box center [303, 146] width 0 height 4
click at [315, 243] on button "Next" at bounding box center [302, 239] width 102 height 25
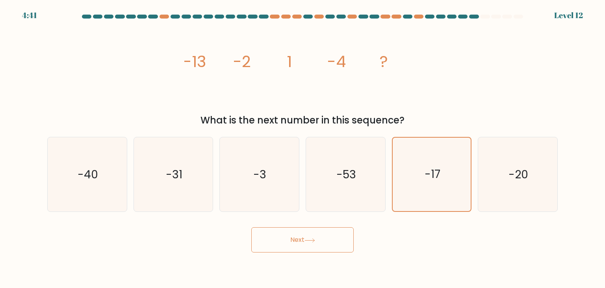
click at [454, 237] on div "Next" at bounding box center [303, 236] width 520 height 31
click at [440, 197] on icon "-17" at bounding box center [431, 174] width 73 height 73
click at [303, 148] on input "e. -17" at bounding box center [303, 146] width 0 height 4
click at [335, 238] on button "Next" at bounding box center [302, 239] width 102 height 25
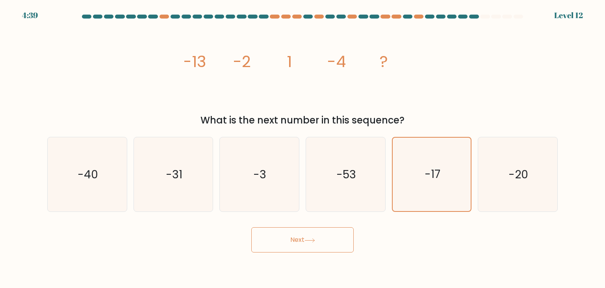
click at [421, 237] on div "Next" at bounding box center [303, 236] width 520 height 31
click at [450, 49] on div "image/svg+xml -13 -2 1 -4 ? What is the next number in this sequence?" at bounding box center [303, 76] width 520 height 104
click at [426, 150] on icon "-17" at bounding box center [431, 174] width 73 height 73
click at [303, 148] on input "e. -17" at bounding box center [303, 146] width 0 height 4
click at [333, 249] on button "Next" at bounding box center [302, 239] width 102 height 25
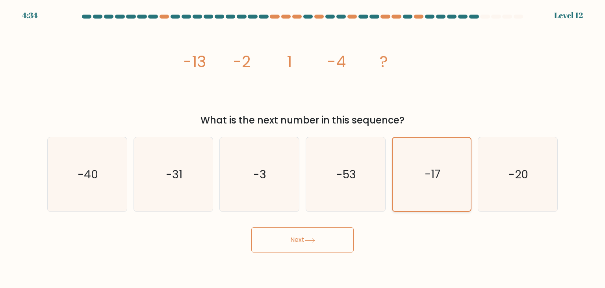
click at [452, 168] on icon "-17" at bounding box center [431, 174] width 73 height 73
click at [303, 148] on input "e. -17" at bounding box center [303, 146] width 0 height 4
click at [326, 243] on button "Next" at bounding box center [302, 239] width 102 height 25
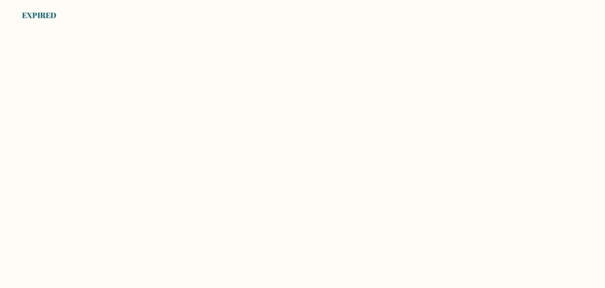
drag, startPoint x: 118, startPoint y: 22, endPoint x: 115, endPoint y: 47, distance: 24.9
click at [50, 23] on body "EXPIRED" at bounding box center [302, 144] width 605 height 288
click at [47, 13] on div "EXPIRED" at bounding box center [39, 15] width 34 height 12
click at [69, 13] on div "EXPIRED" at bounding box center [302, 10] width 605 height 21
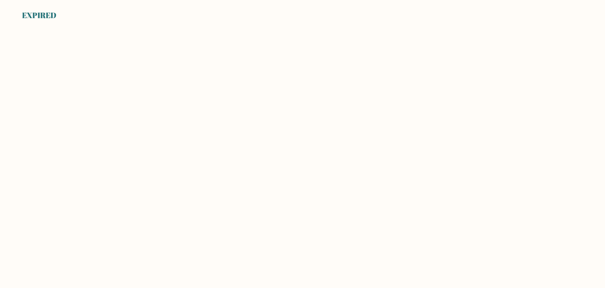
click at [139, 90] on body "EXPIRED" at bounding box center [302, 144] width 605 height 288
